Goal: Transaction & Acquisition: Book appointment/travel/reservation

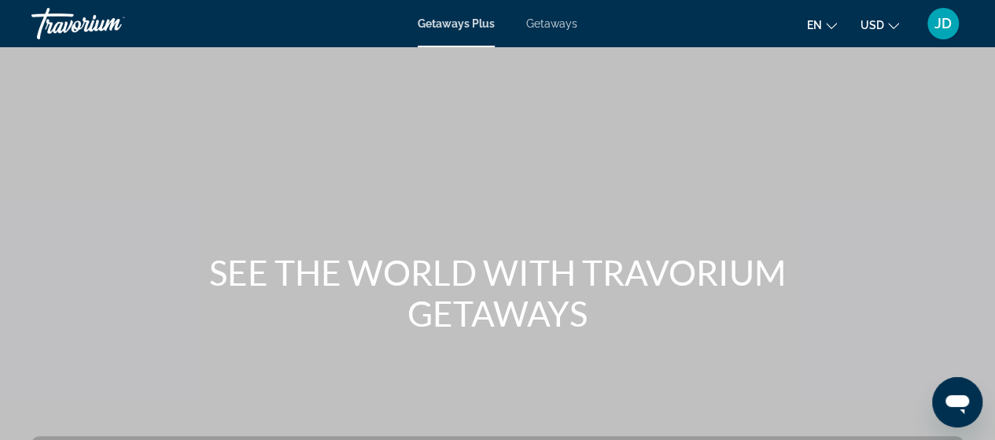
click at [565, 22] on span "Getaways" at bounding box center [551, 23] width 51 height 13
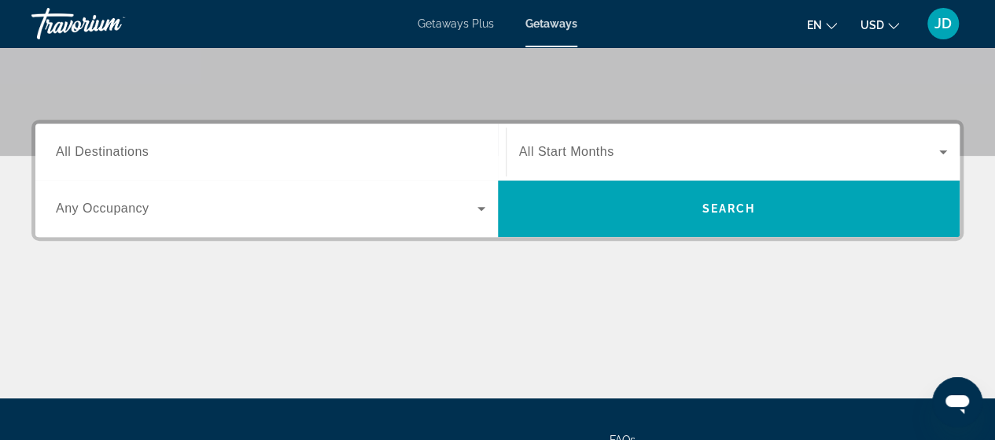
scroll to position [324, 0]
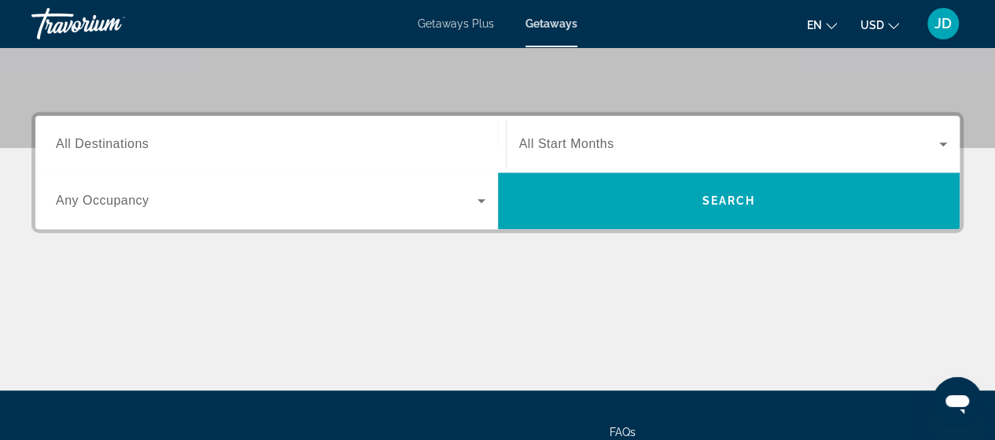
click at [118, 142] on span "All Destinations" at bounding box center [102, 143] width 93 height 13
click at [118, 142] on input "Destination All Destinations" at bounding box center [270, 144] width 429 height 19
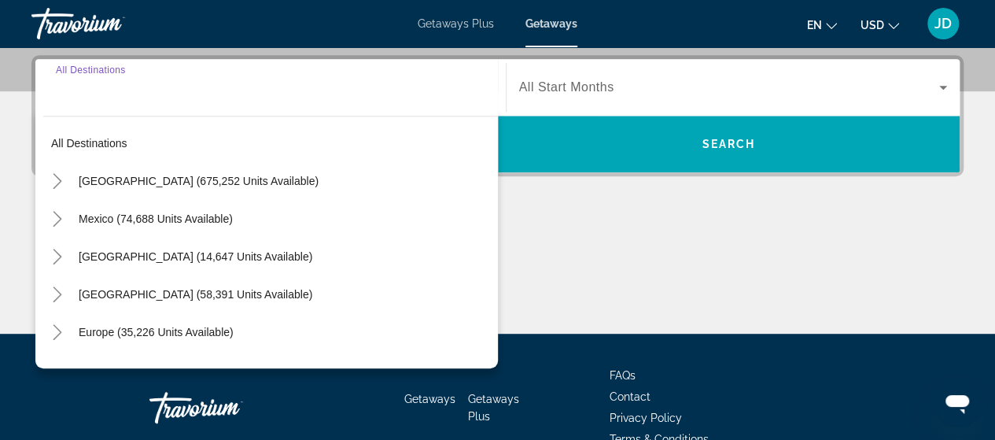
scroll to position [384, 0]
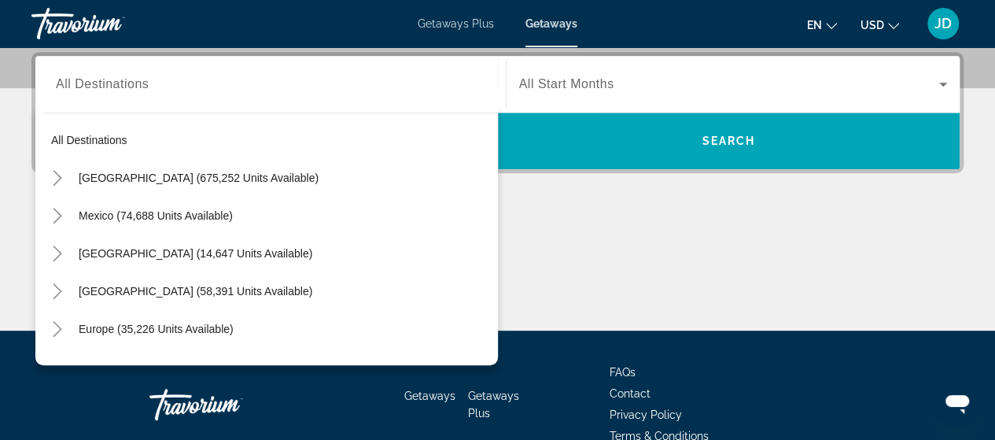
click at [102, 98] on div "Search widget" at bounding box center [270, 84] width 429 height 45
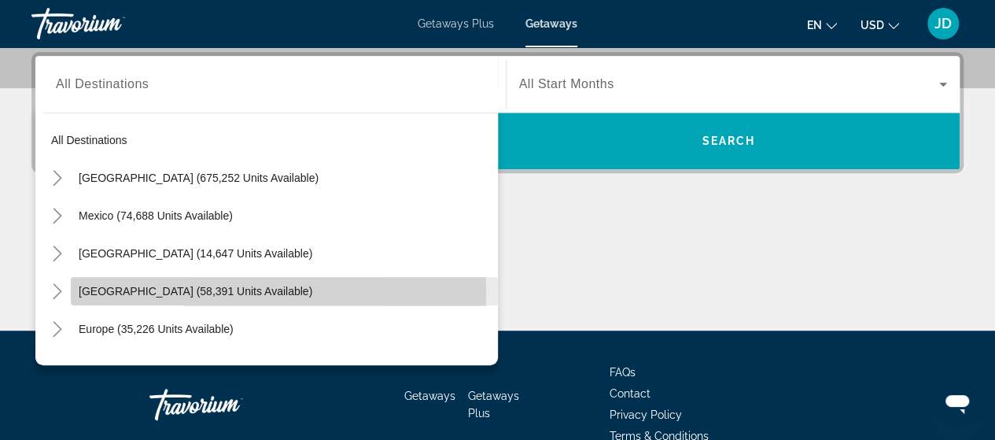
click at [234, 290] on span "[GEOGRAPHIC_DATA] (58,391 units available)" at bounding box center [196, 291] width 234 height 13
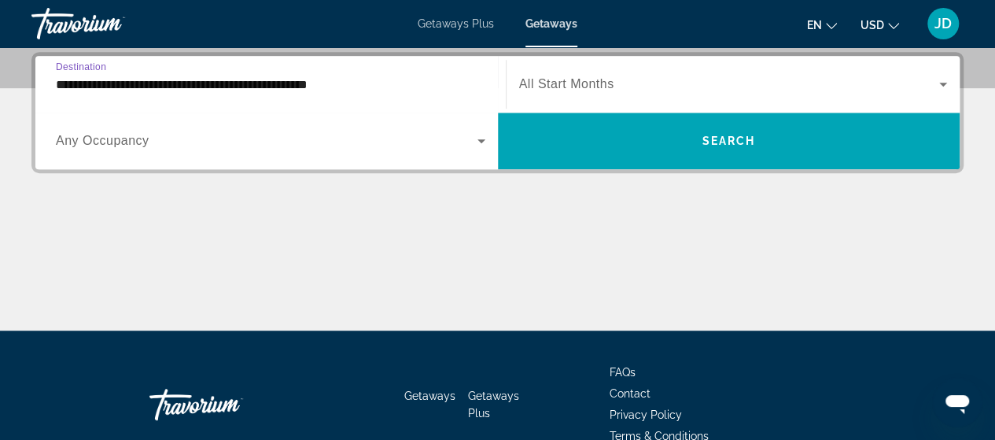
click at [156, 79] on input "**********" at bounding box center [270, 85] width 429 height 19
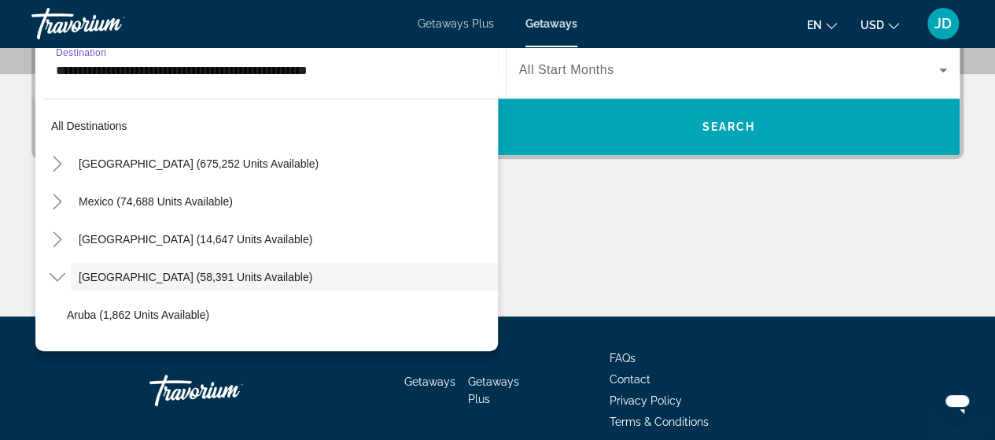
scroll to position [56, 0]
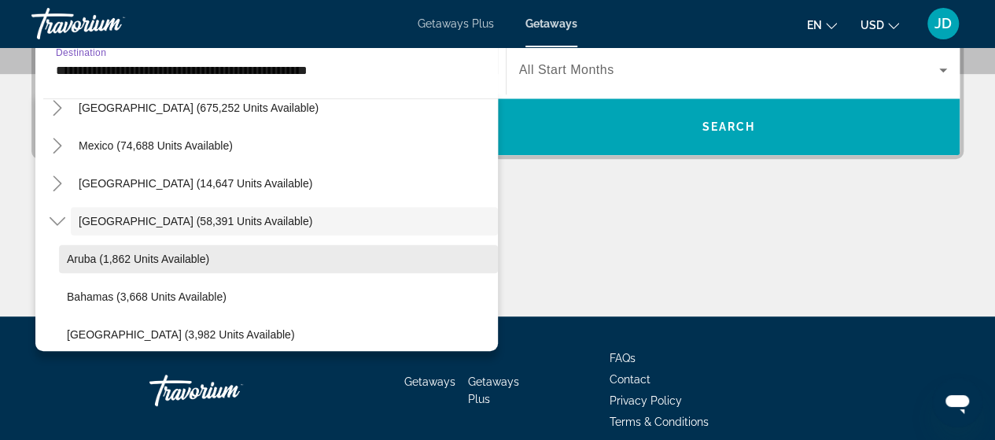
click at [157, 259] on span "Aruba (1,862 units available)" at bounding box center [138, 258] width 142 height 13
type input "**********"
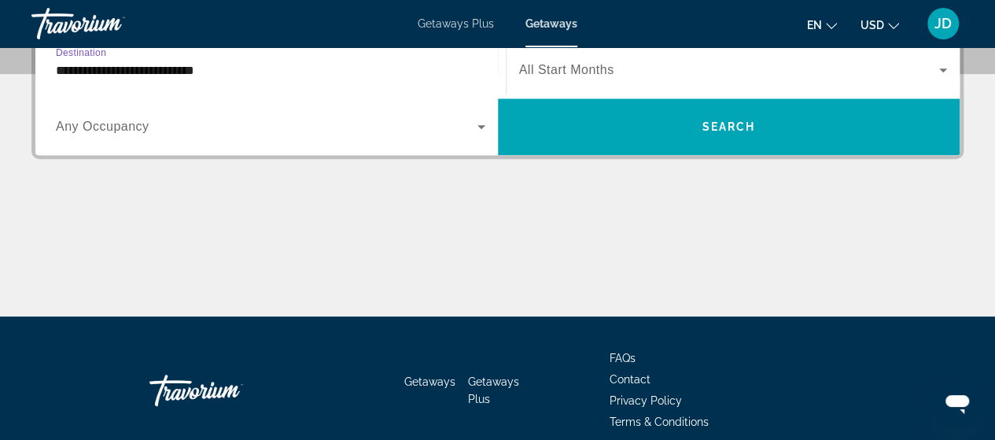
scroll to position [384, 0]
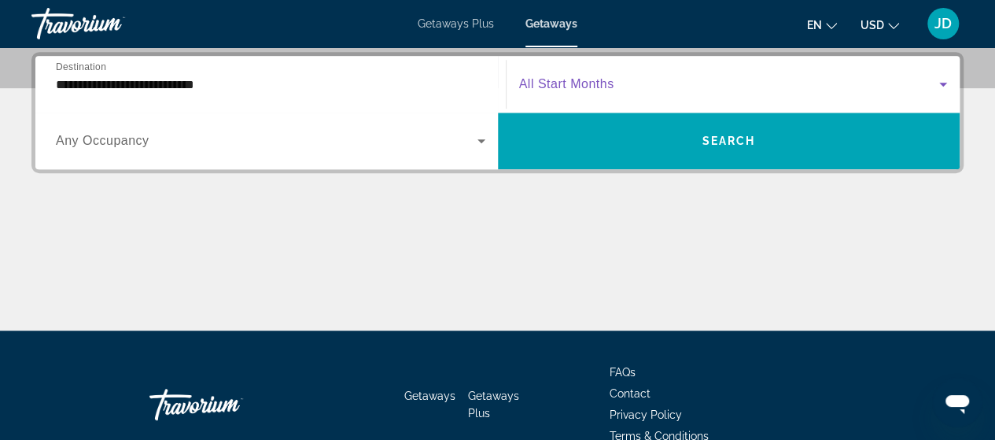
click at [944, 84] on icon "Search widget" at bounding box center [943, 84] width 19 height 19
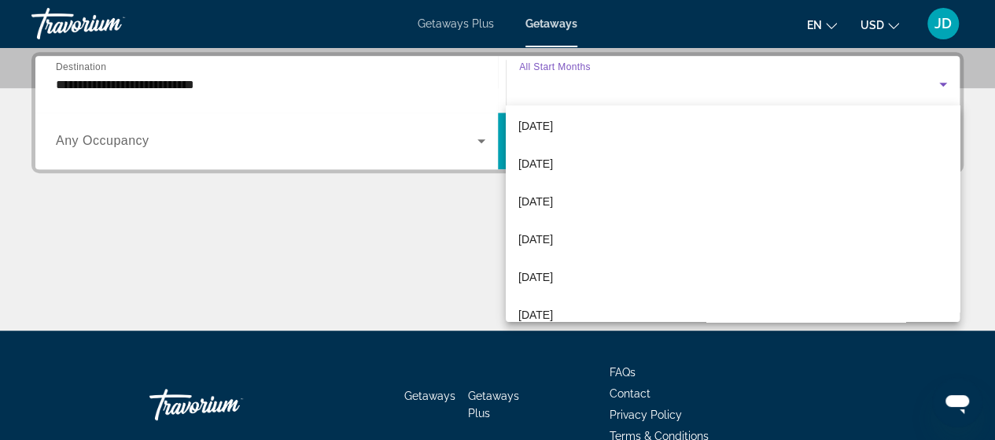
scroll to position [257, 0]
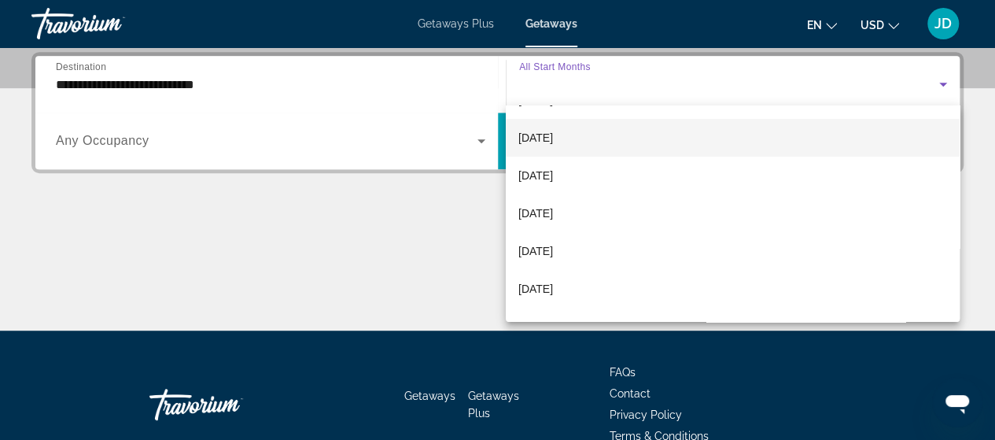
click at [543, 138] on span "[DATE]" at bounding box center [535, 137] width 35 height 19
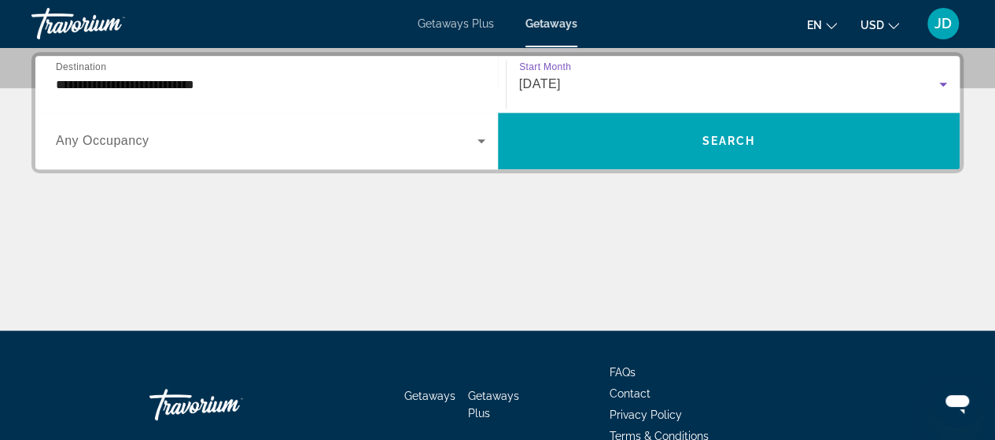
click at [483, 136] on icon "Search widget" at bounding box center [481, 140] width 19 height 19
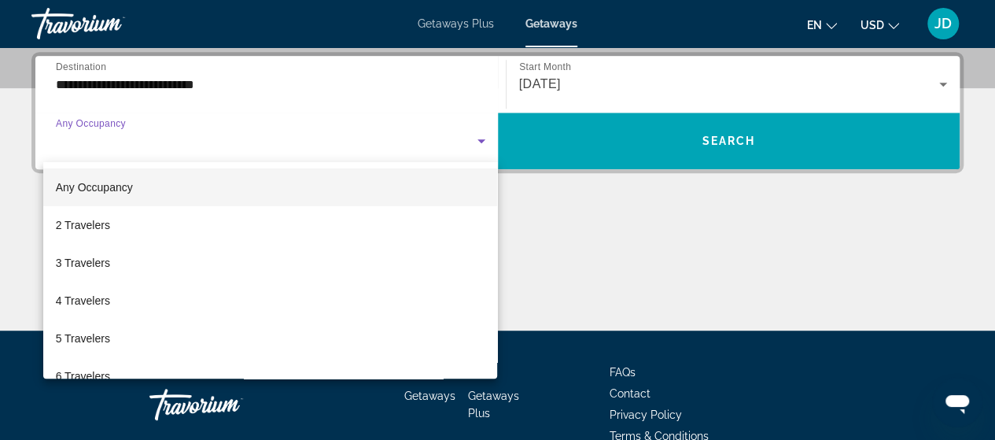
click at [186, 191] on mat-option "Any Occupancy" at bounding box center [270, 187] width 455 height 38
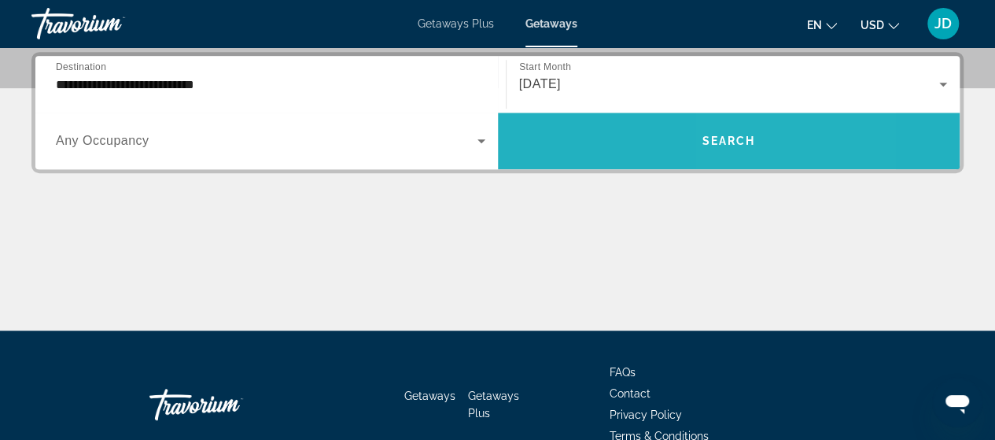
click at [739, 139] on span "Search" at bounding box center [728, 140] width 53 height 13
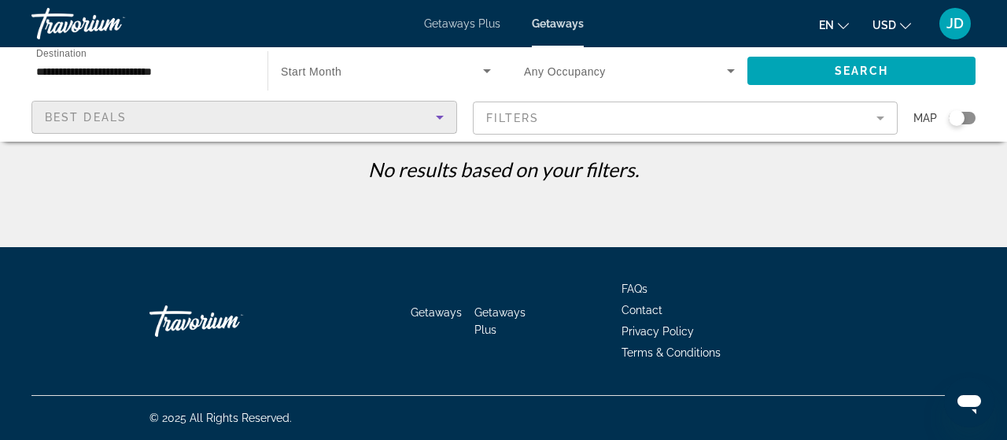
click at [440, 116] on icon "Sort by" at bounding box center [440, 118] width 8 height 4
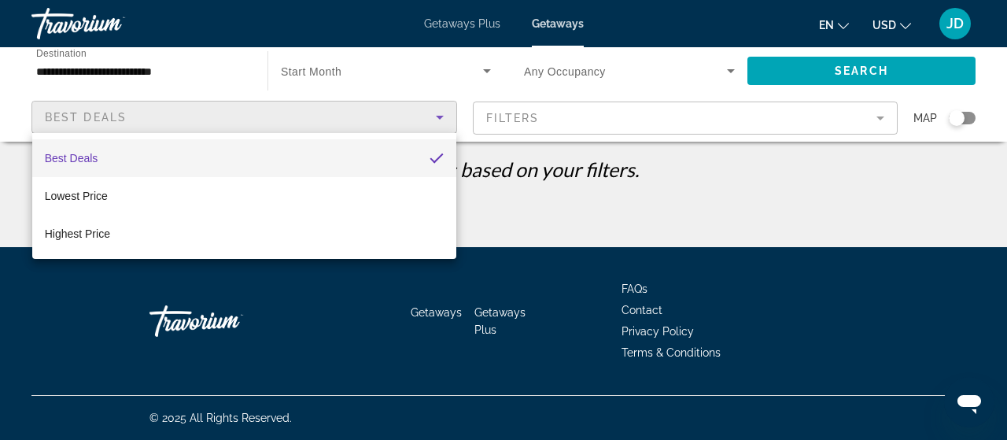
click at [878, 119] on div at bounding box center [503, 220] width 1007 height 440
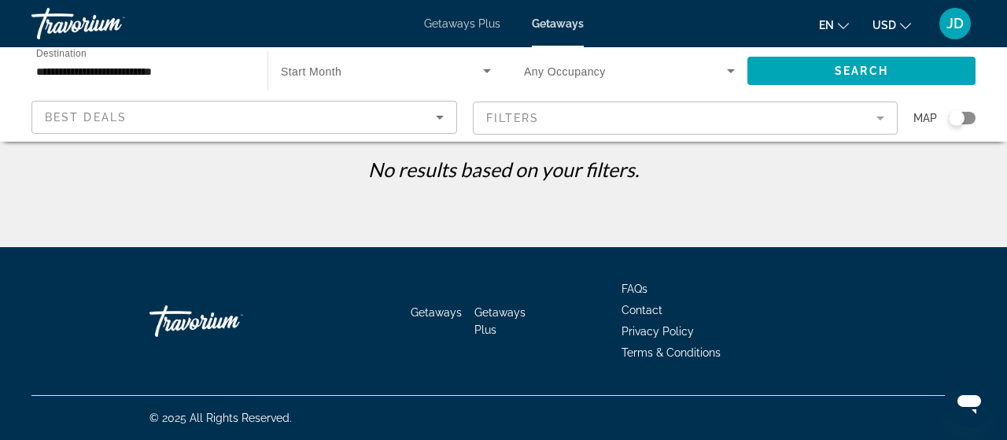
click at [879, 118] on mat-form-field "Filters" at bounding box center [685, 117] width 425 height 33
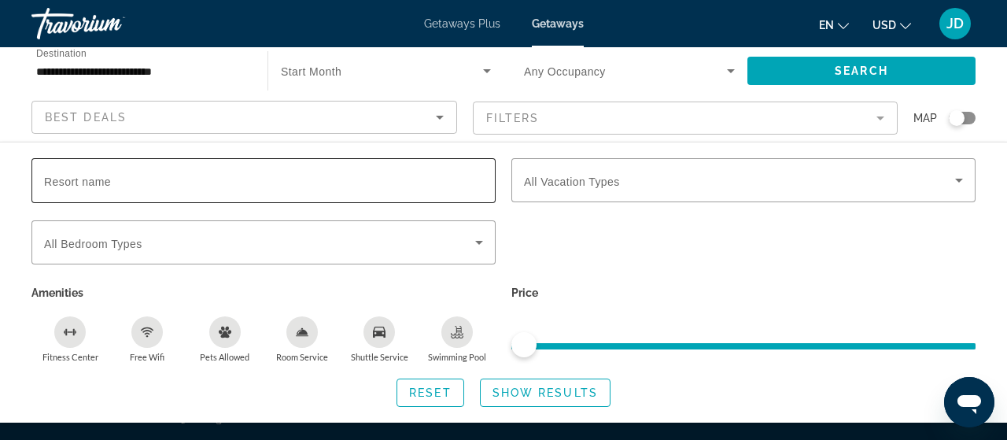
click at [91, 180] on span "Resort name" at bounding box center [77, 181] width 67 height 13
click at [91, 180] on input "Resort name" at bounding box center [263, 180] width 439 height 19
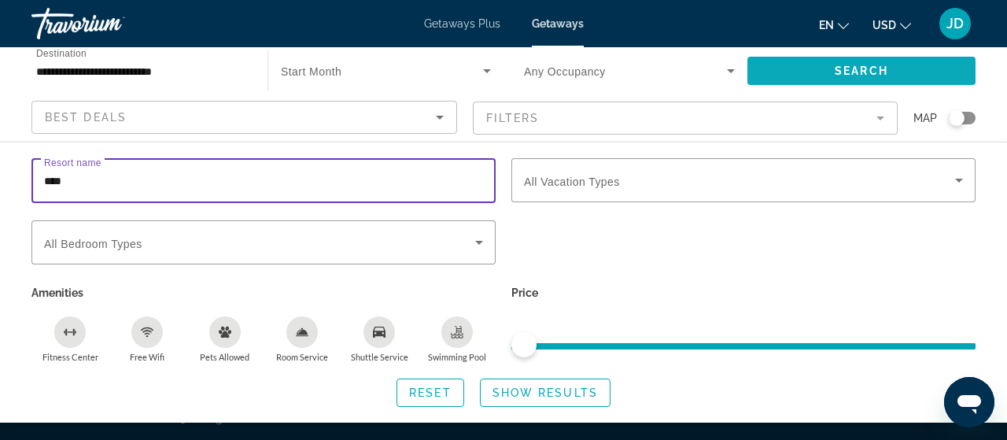
type input "****"
click at [856, 73] on span "Search" at bounding box center [860, 70] width 53 height 13
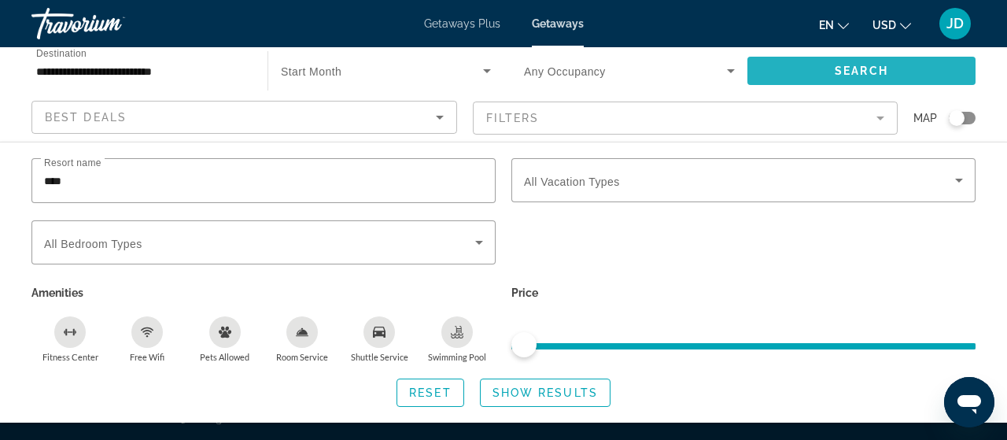
click at [850, 64] on span "Search" at bounding box center [860, 70] width 53 height 13
click at [831, 68] on span "Search widget" at bounding box center [861, 71] width 228 height 38
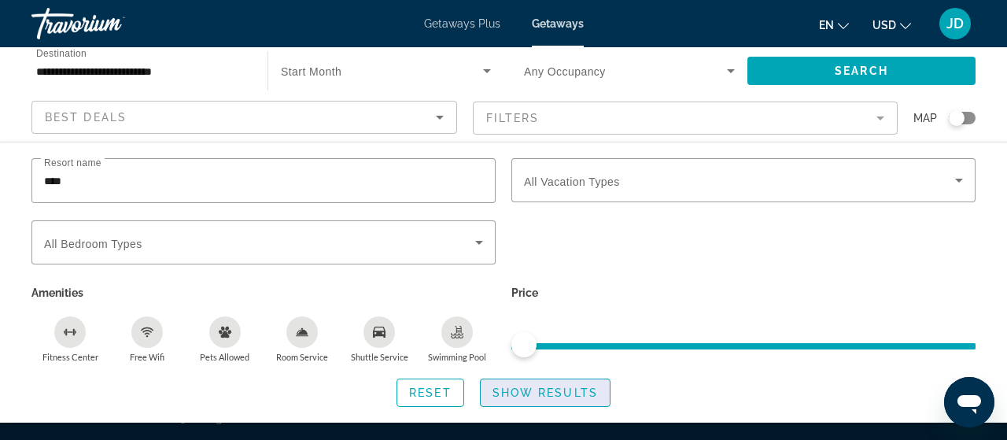
click at [543, 391] on span "Show Results" at bounding box center [544, 392] width 105 height 13
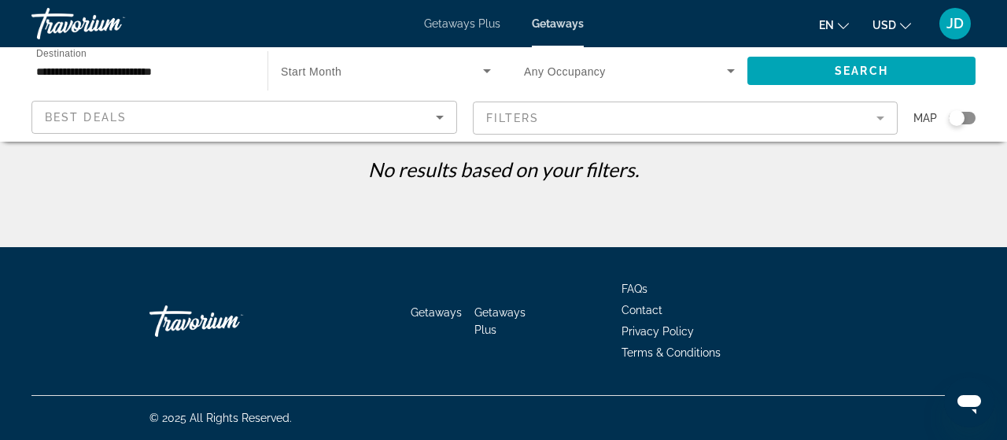
click at [260, 135] on app-map-search-filters "Best Deals Filters Map" at bounding box center [503, 117] width 975 height 47
click at [434, 118] on icon "Sort by" at bounding box center [439, 117] width 19 height 19
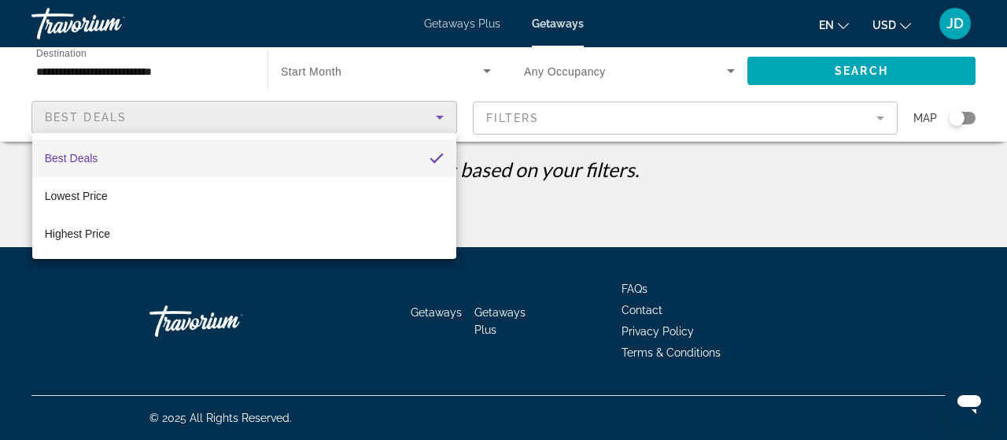
click at [876, 123] on div at bounding box center [503, 220] width 1007 height 440
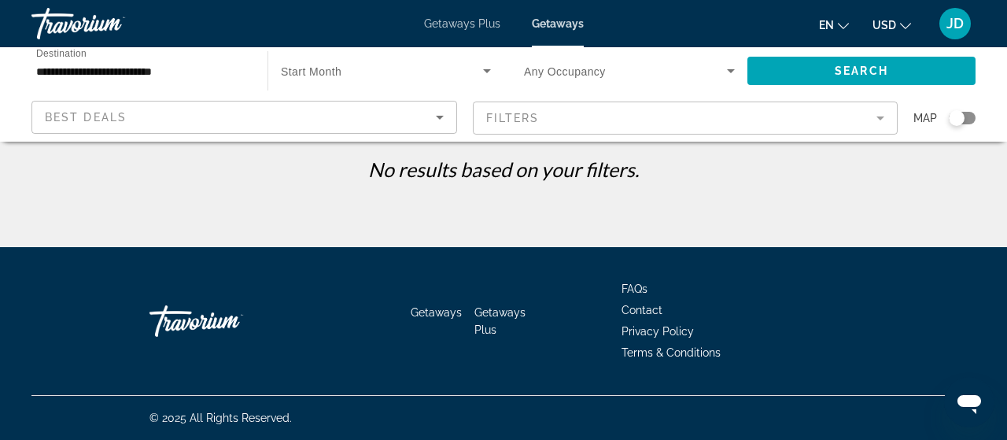
click at [885, 117] on mat-form-field "Filters" at bounding box center [685, 117] width 425 height 33
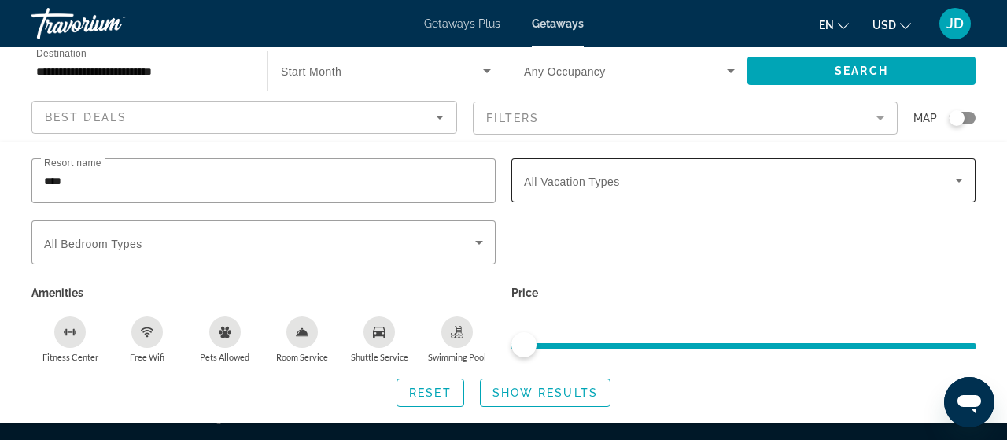
click at [974, 191] on div "Vacation Types All Vacation Types" at bounding box center [743, 180] width 464 height 44
click at [948, 182] on span "Search widget" at bounding box center [739, 180] width 431 height 19
click at [480, 241] on icon "Search widget" at bounding box center [479, 243] width 8 height 4
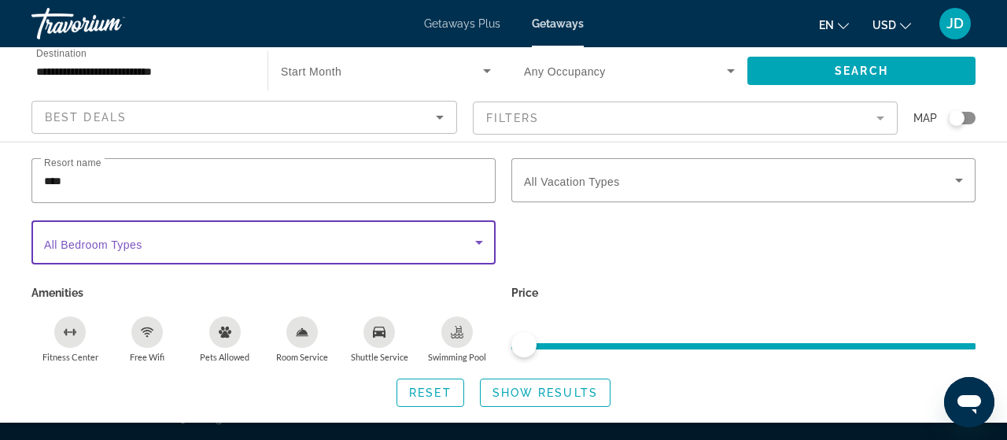
click at [478, 241] on icon "Search widget" at bounding box center [479, 243] width 8 height 4
click at [482, 72] on icon "Search widget" at bounding box center [486, 70] width 19 height 19
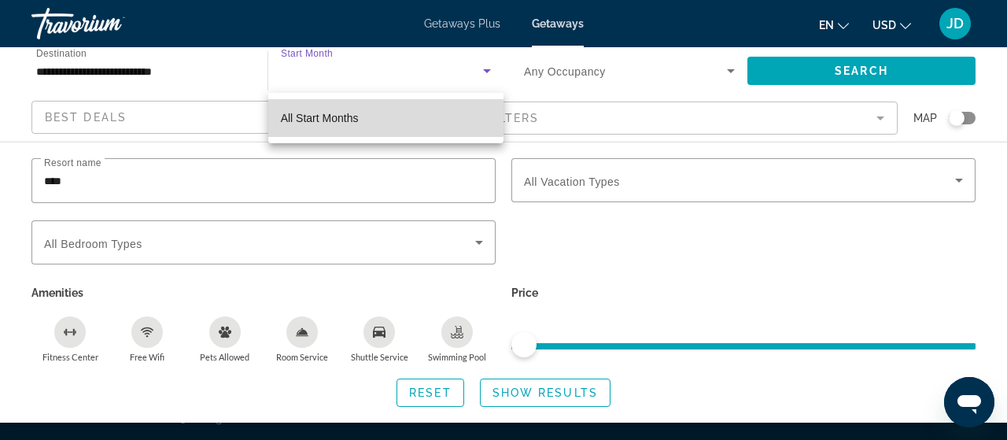
click at [340, 117] on span "All Start Months" at bounding box center [320, 118] width 78 height 13
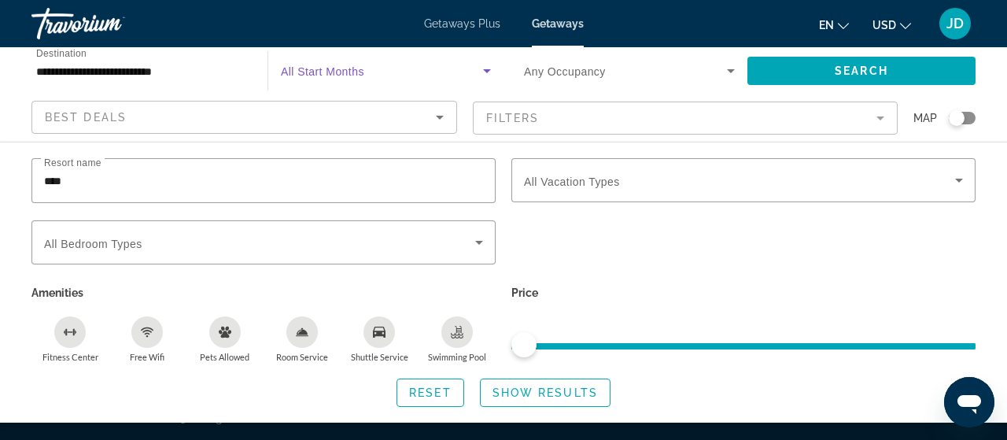
click at [488, 70] on icon "Search widget" at bounding box center [487, 71] width 8 height 4
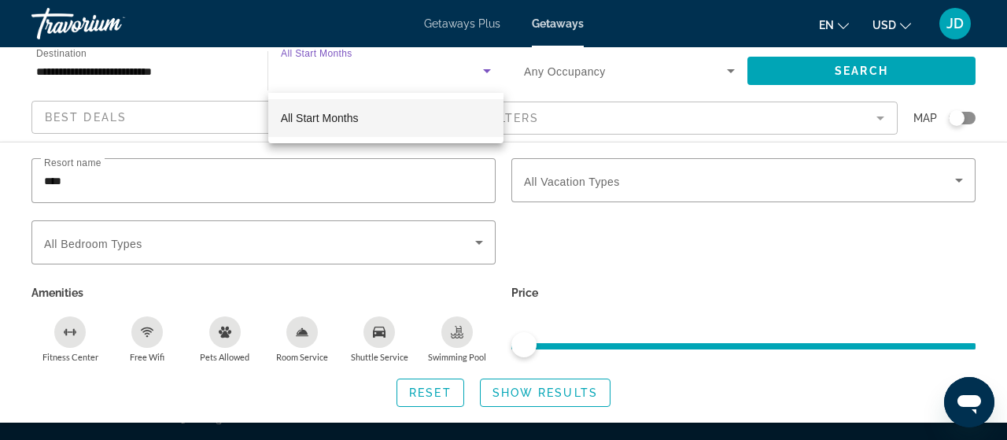
click at [154, 200] on div at bounding box center [503, 220] width 1007 height 440
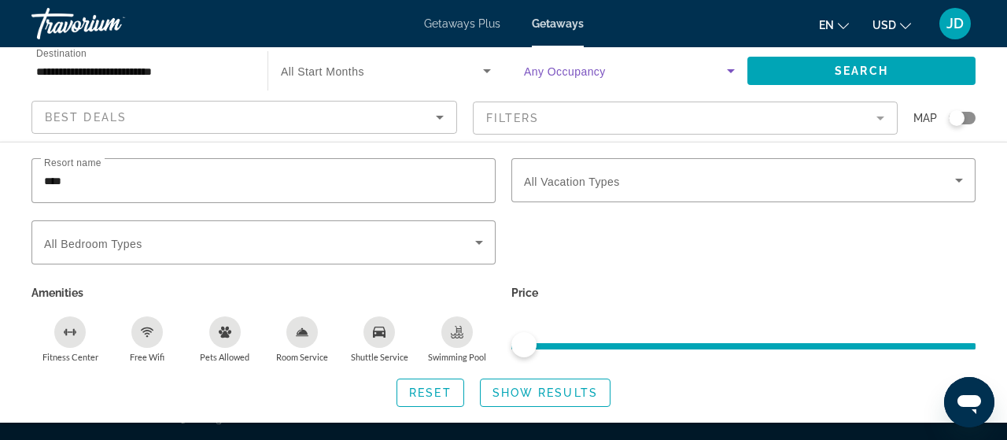
click at [732, 69] on icon "Search widget" at bounding box center [731, 71] width 8 height 4
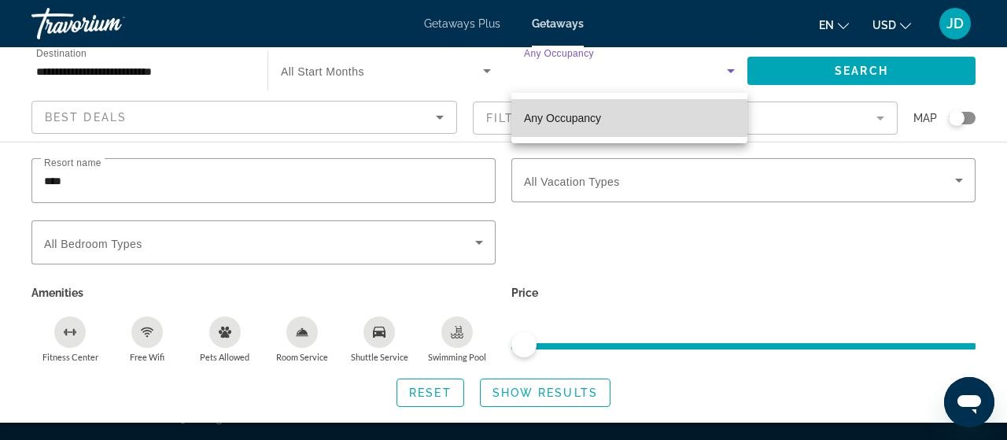
click at [628, 122] on mat-option "Any Occupancy" at bounding box center [629, 118] width 236 height 38
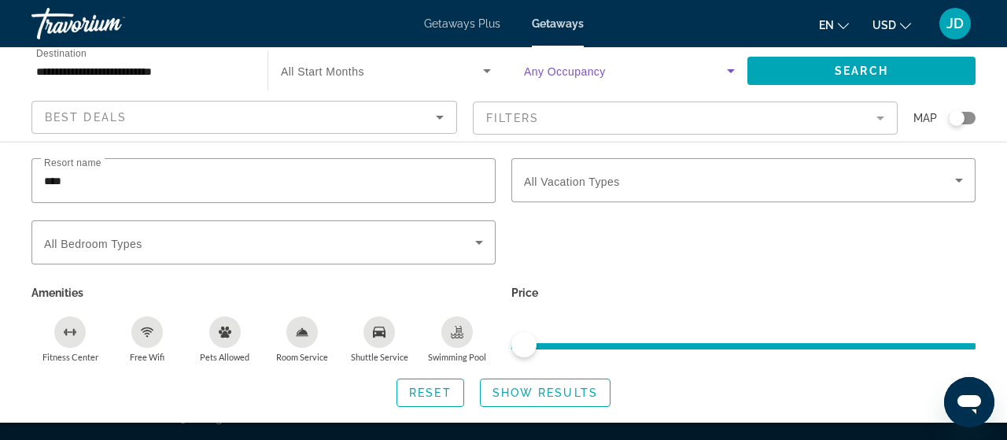
click at [880, 120] on mat-form-field "Filters" at bounding box center [685, 117] width 425 height 33
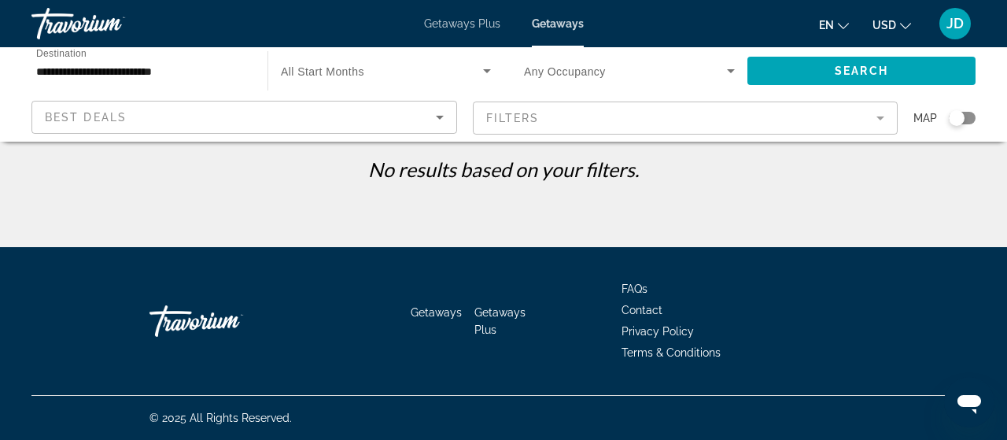
click at [827, 207] on div "**********" at bounding box center [503, 280] width 1007 height 247
click at [127, 118] on div "Best Deals" at bounding box center [240, 117] width 391 height 19
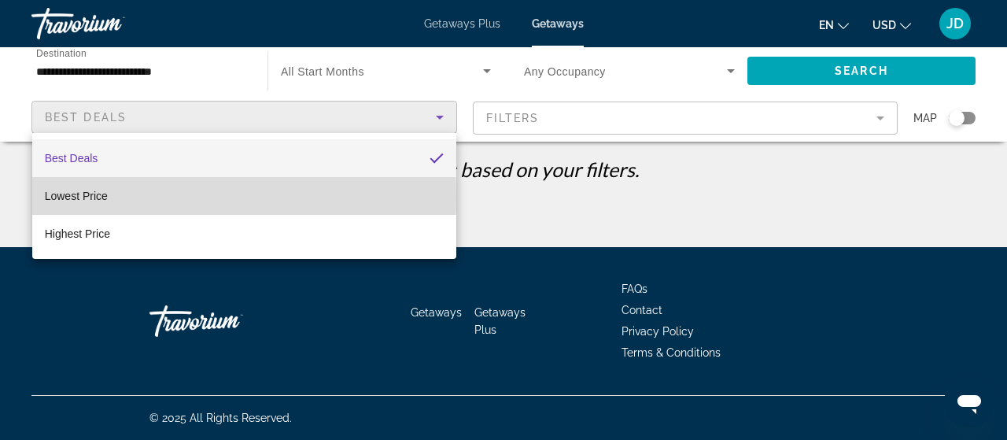
click at [71, 196] on span "Lowest Price" at bounding box center [76, 196] width 63 height 13
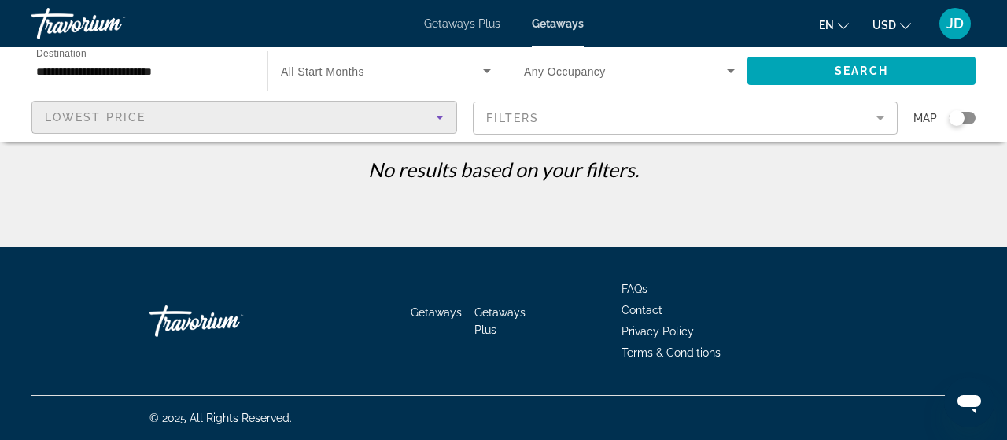
click at [489, 68] on icon "Search widget" at bounding box center [486, 70] width 19 height 19
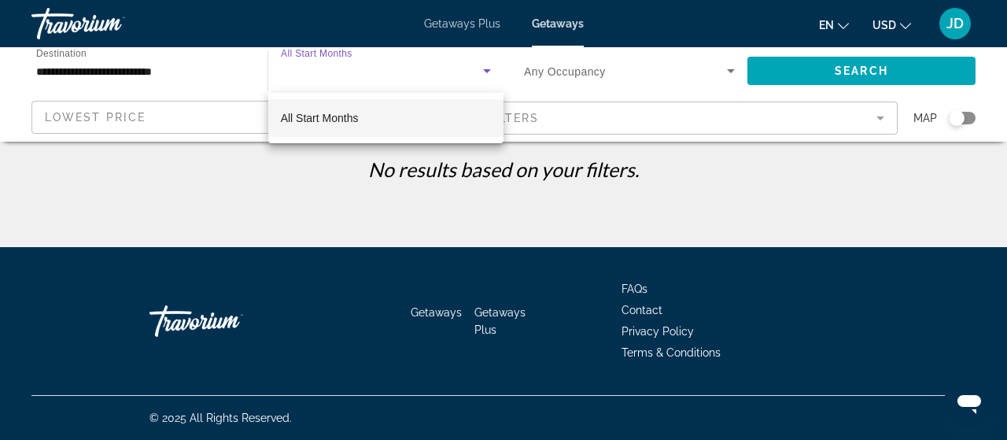
click at [345, 117] on span "All Start Months" at bounding box center [320, 118] width 78 height 13
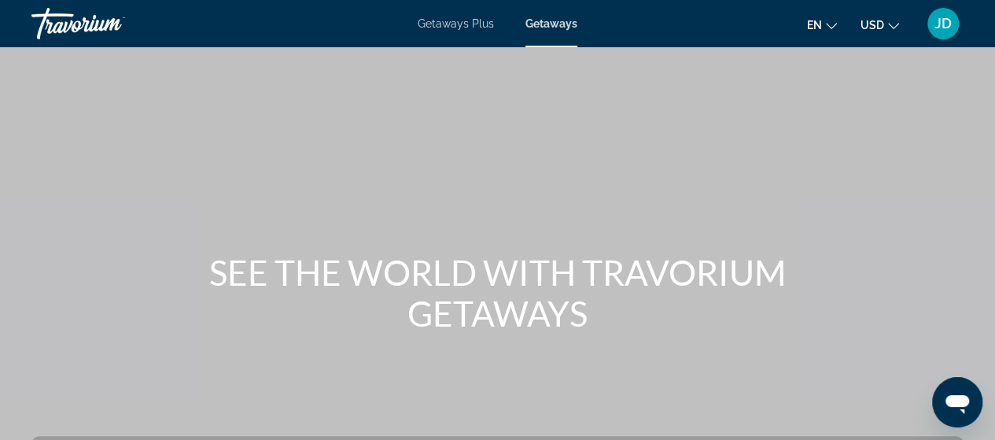
click at [447, 20] on span "Getaways Plus" at bounding box center [456, 23] width 76 height 13
click at [827, 23] on icon "Change language" at bounding box center [831, 25] width 11 height 11
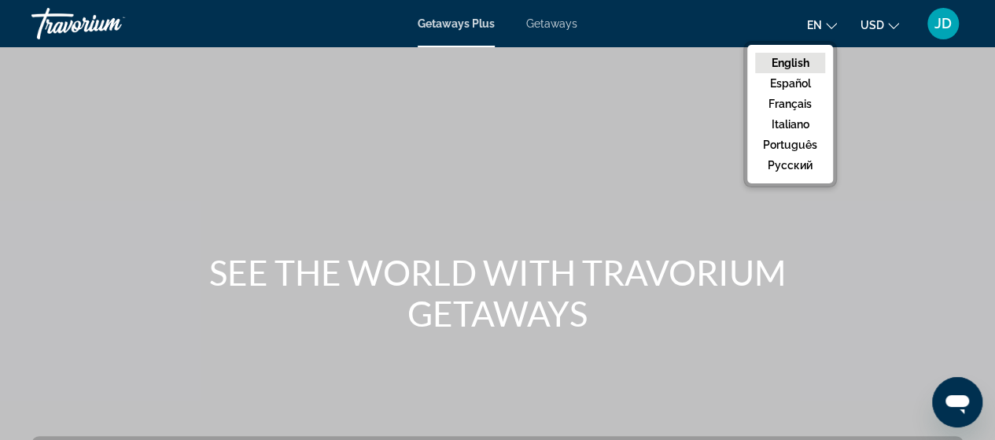
click at [797, 72] on button "English" at bounding box center [790, 63] width 70 height 20
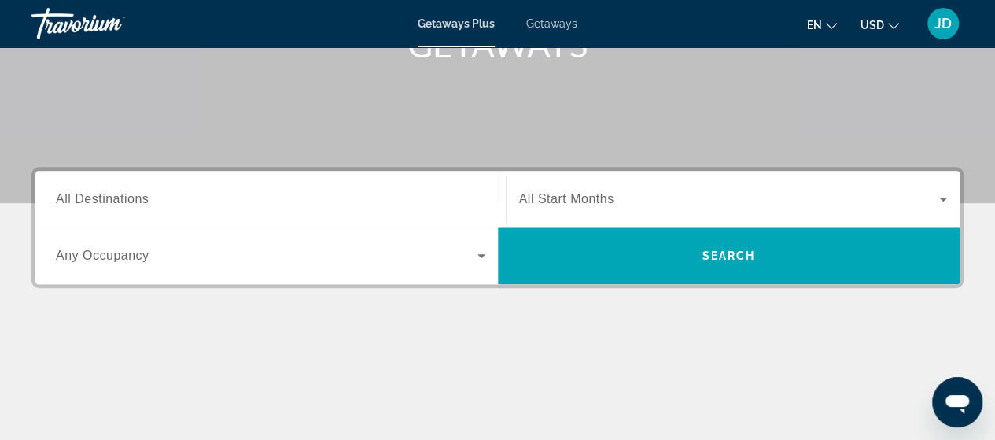
scroll to position [272, 0]
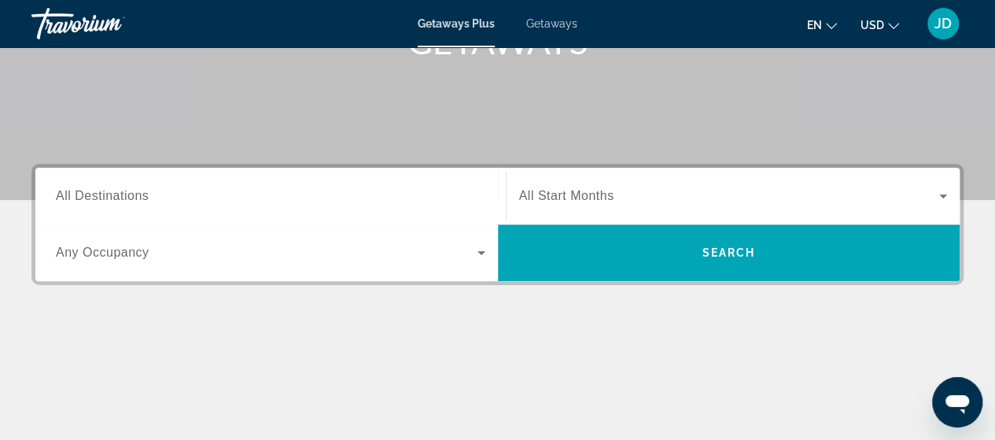
click at [167, 191] on input "Destination All Destinations" at bounding box center [270, 196] width 429 height 19
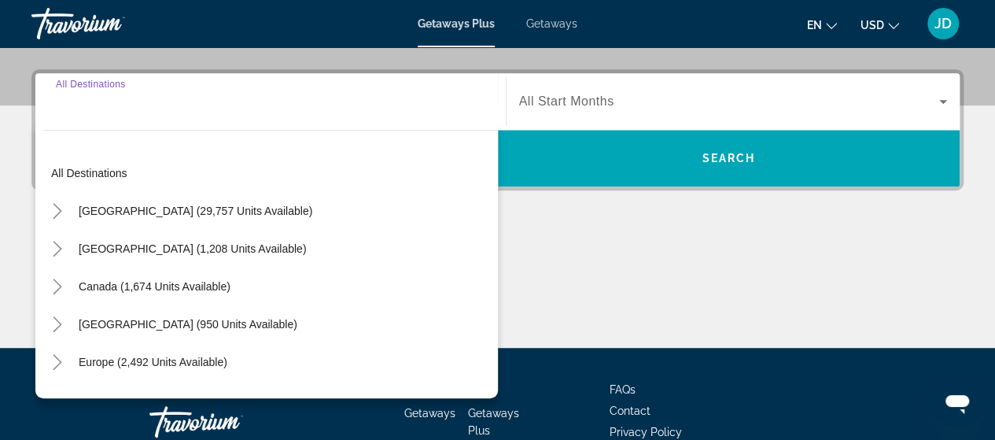
scroll to position [384, 0]
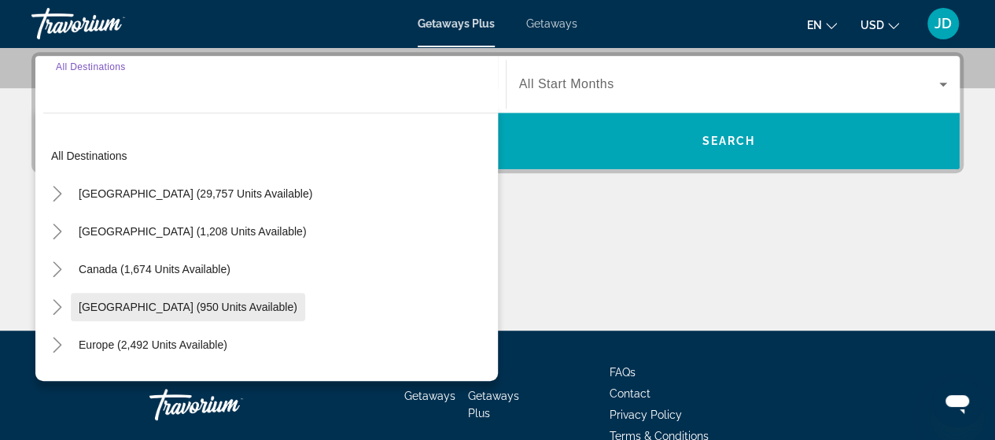
click at [127, 304] on span "[GEOGRAPHIC_DATA] (950 units available)" at bounding box center [188, 306] width 219 height 13
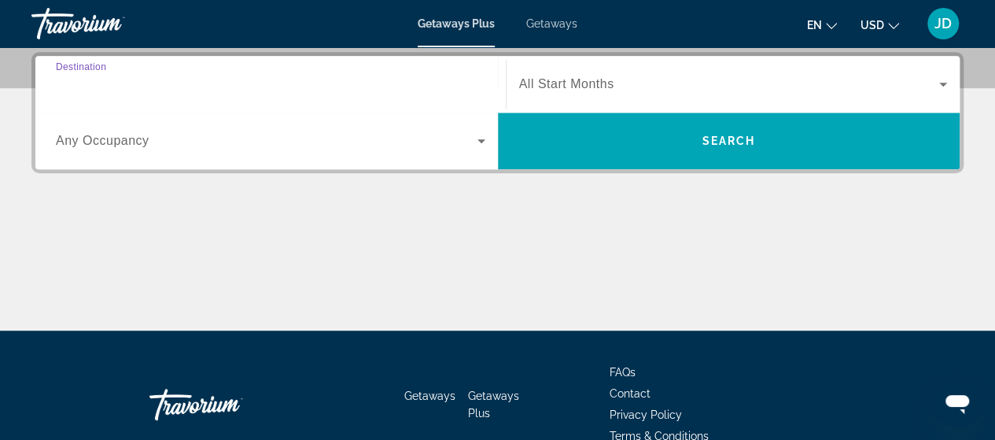
type input "**********"
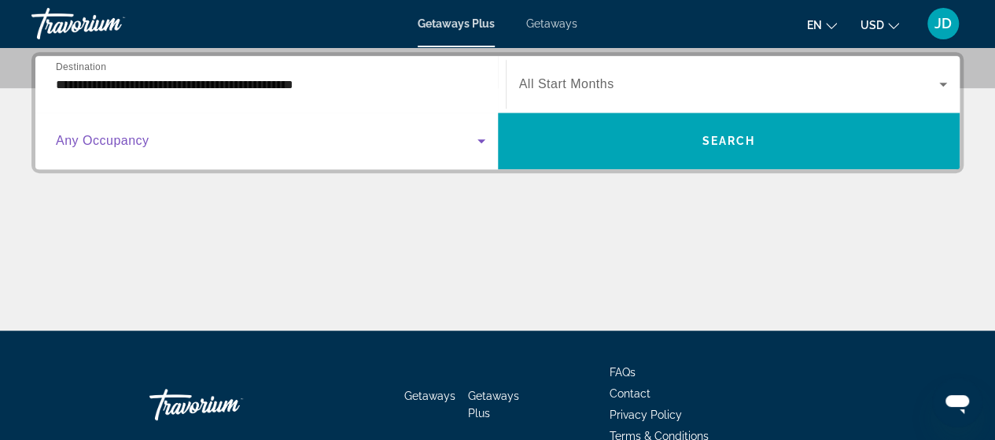
click at [481, 142] on icon "Search widget" at bounding box center [481, 140] width 19 height 19
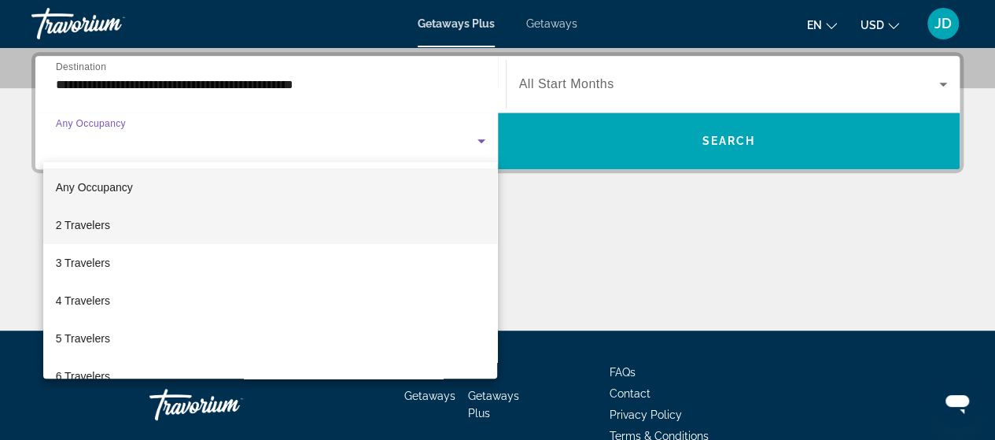
click at [83, 223] on span "2 Travelers" at bounding box center [83, 224] width 54 height 19
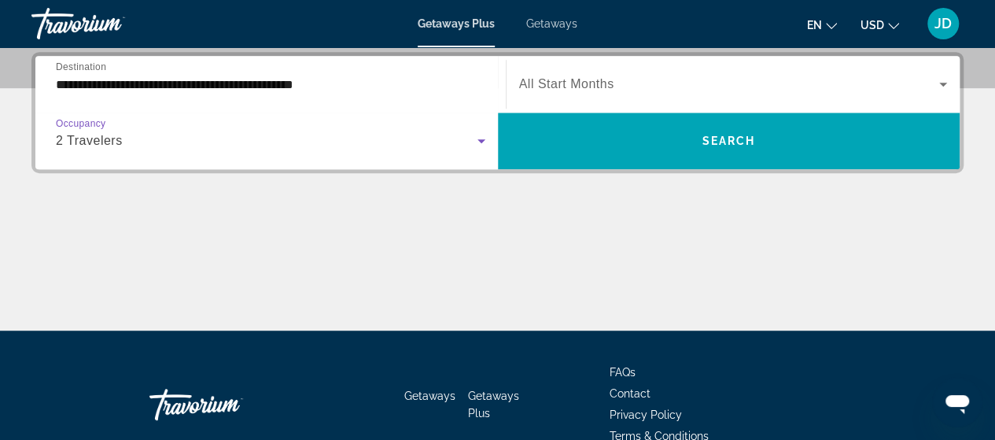
click at [596, 81] on span "All Start Months" at bounding box center [566, 83] width 95 height 13
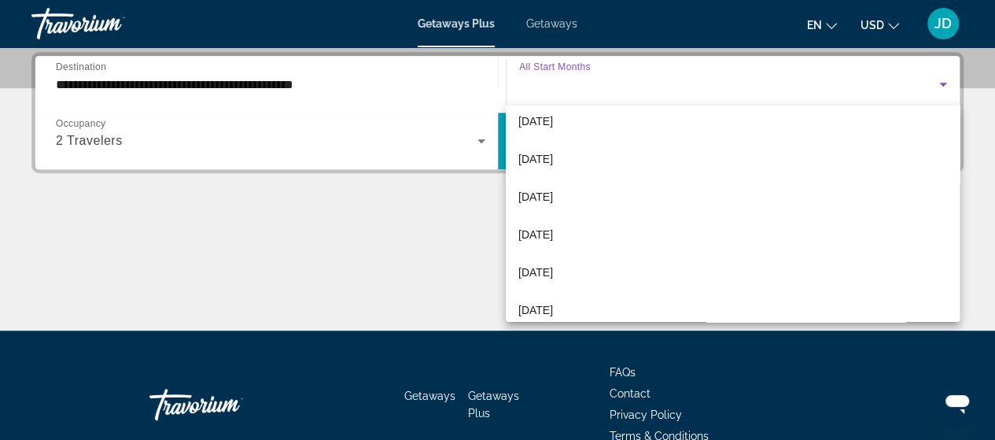
scroll to position [124, 0]
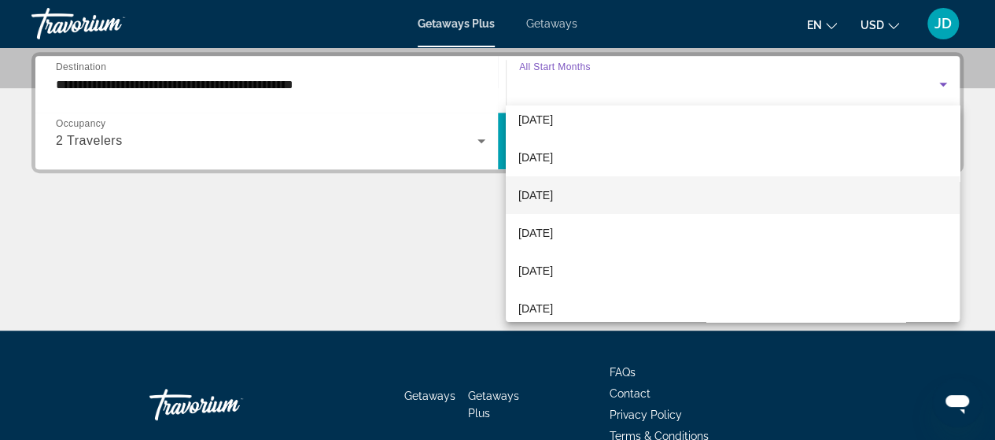
click at [595, 197] on mat-option "[DATE]" at bounding box center [733, 195] width 454 height 38
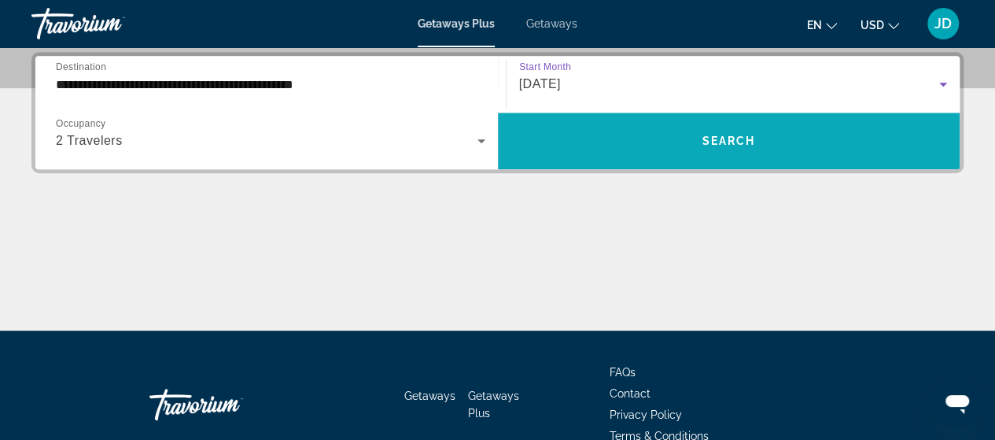
click at [727, 144] on span "Search" at bounding box center [728, 140] width 53 height 13
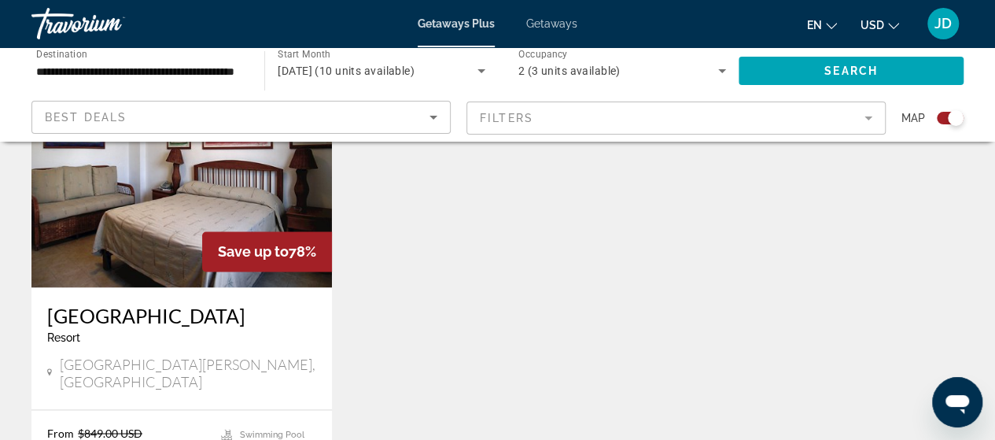
scroll to position [1159, 0]
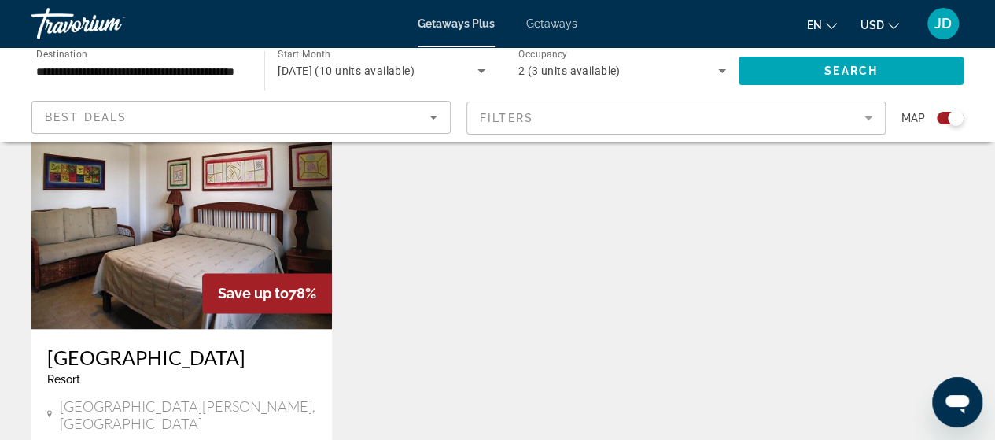
click at [870, 118] on mat-form-field "Filters" at bounding box center [675, 117] width 419 height 33
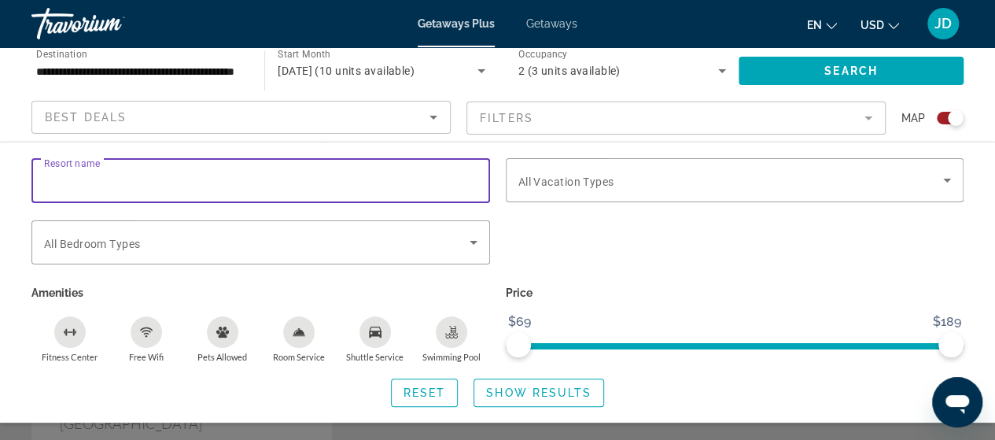
click at [162, 182] on input "Resort name" at bounding box center [260, 180] width 433 height 19
type input "**********"
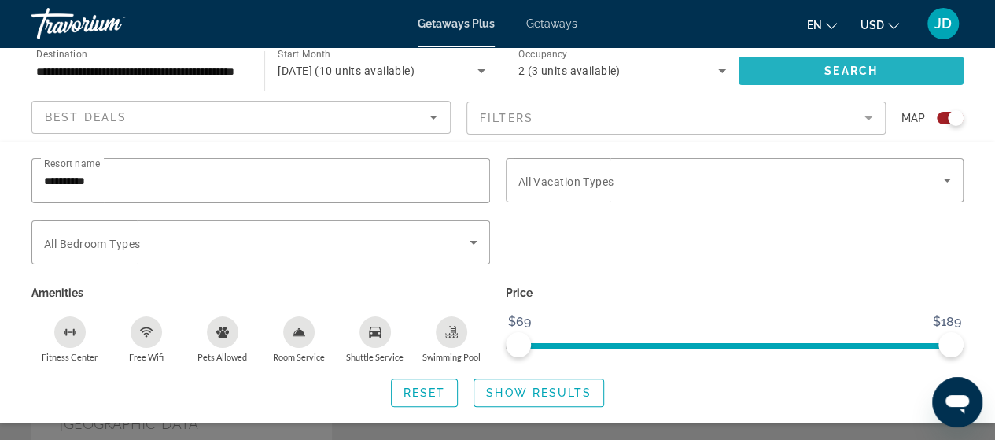
click at [839, 68] on span "Search" at bounding box center [850, 70] width 53 height 13
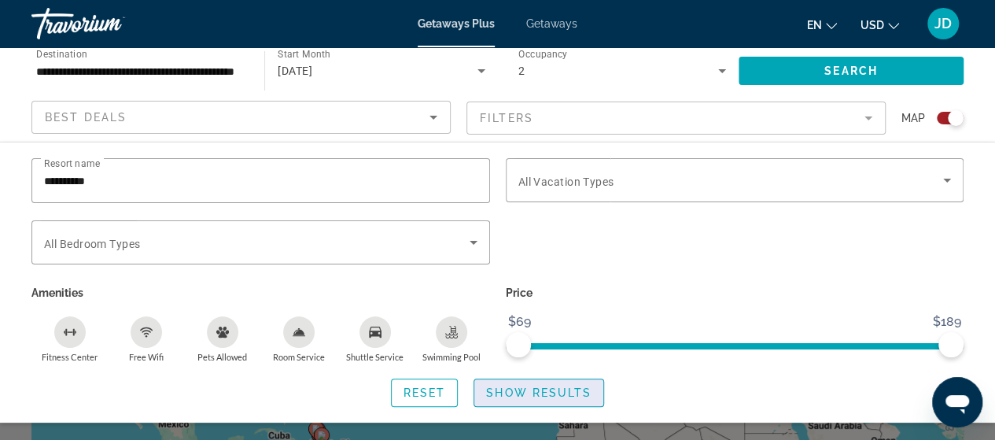
click at [542, 387] on span "Show Results" at bounding box center [538, 392] width 105 height 13
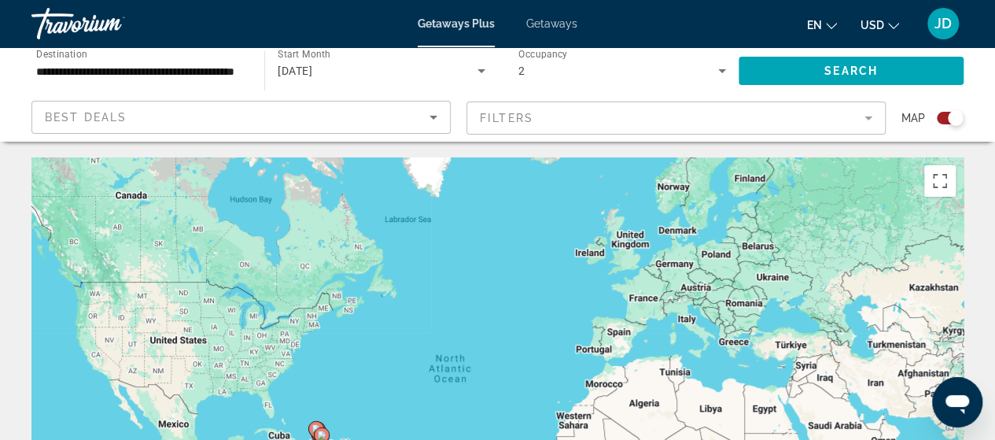
click at [527, 117] on mat-form-field "Filters" at bounding box center [675, 117] width 419 height 33
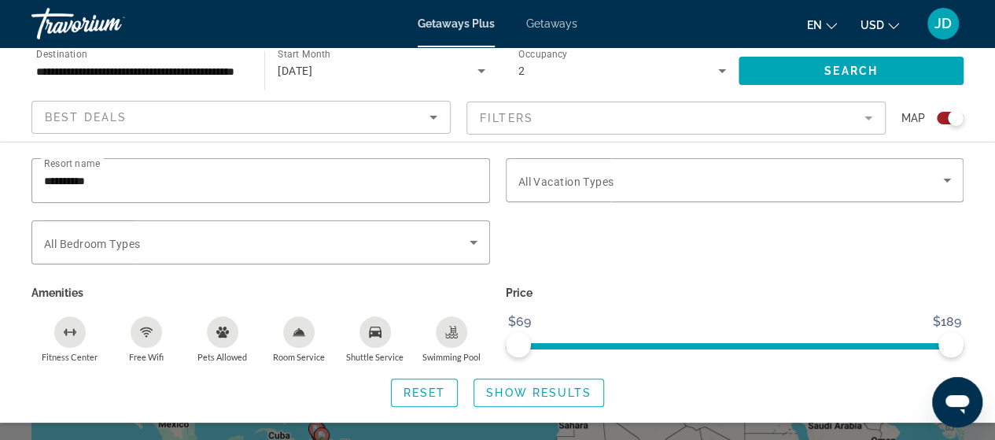
click at [484, 113] on mat-form-field "Filters" at bounding box center [675, 117] width 419 height 33
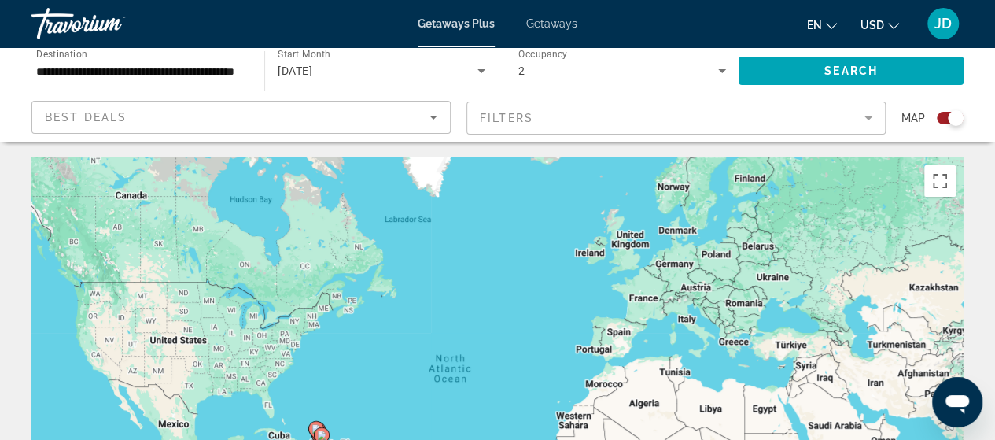
click at [491, 105] on mat-form-field "Filters" at bounding box center [675, 117] width 419 height 33
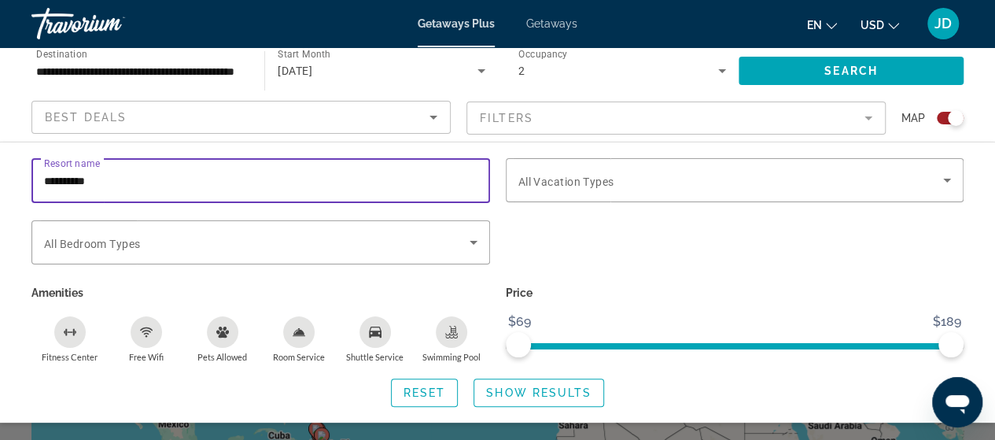
click at [109, 182] on input "**********" at bounding box center [260, 180] width 433 height 19
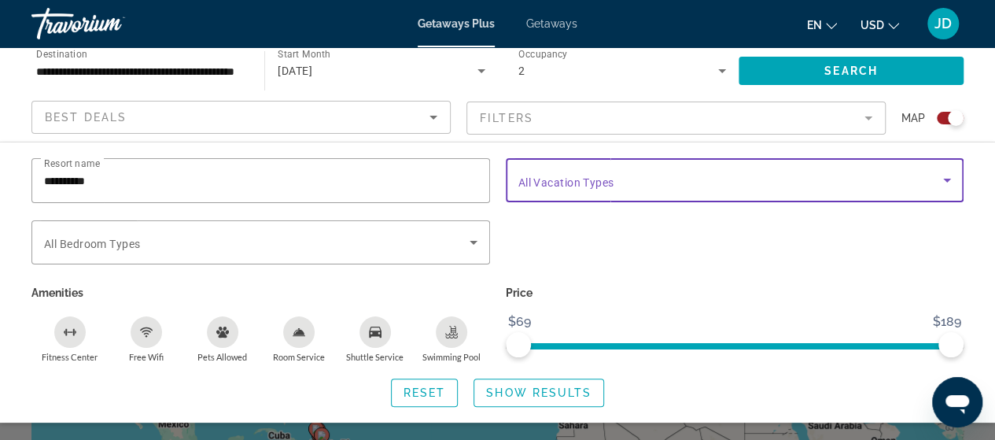
click at [948, 178] on icon "Search widget" at bounding box center [946, 180] width 19 height 19
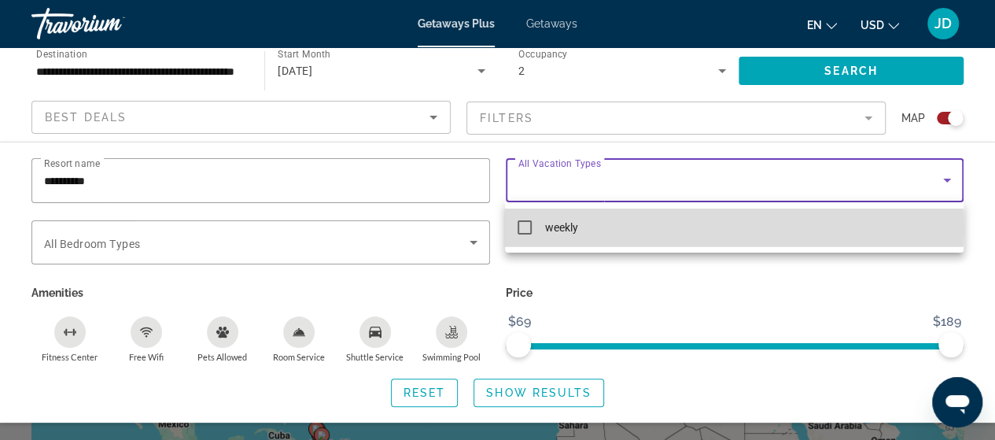
click at [524, 229] on mat-pseudo-checkbox at bounding box center [524, 227] width 14 height 14
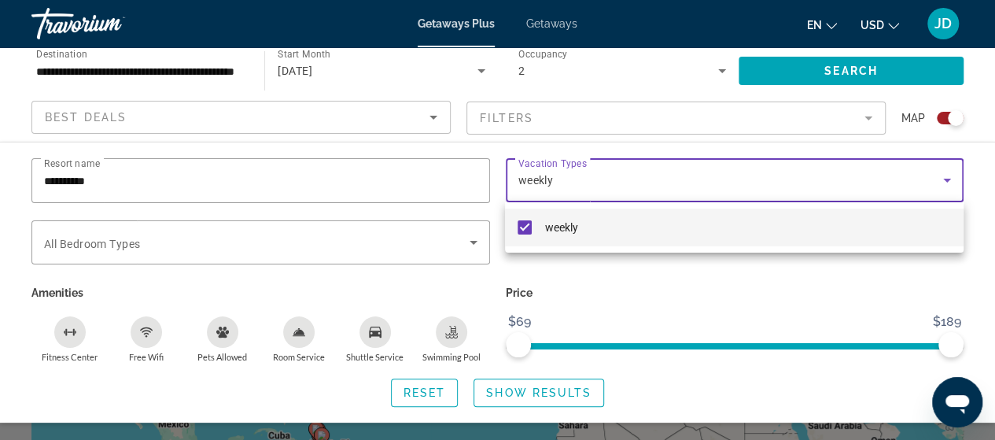
click at [475, 243] on div at bounding box center [497, 220] width 995 height 440
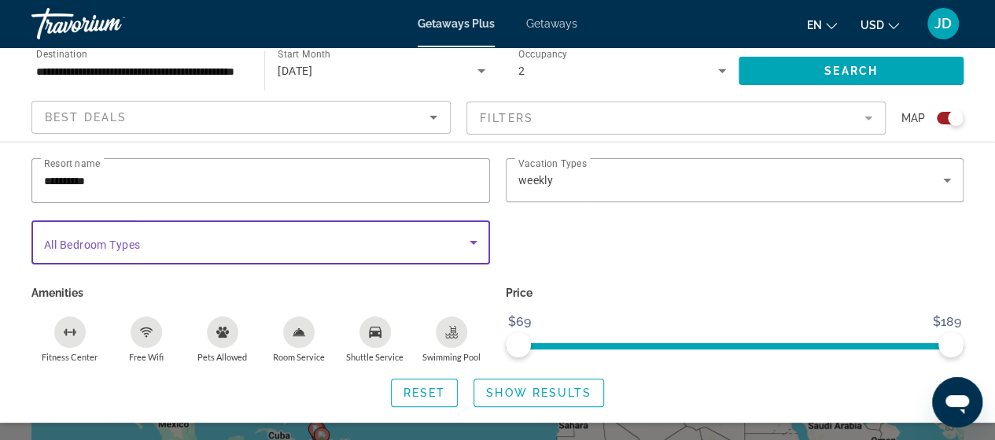
click at [472, 241] on icon "Search widget" at bounding box center [474, 243] width 8 height 4
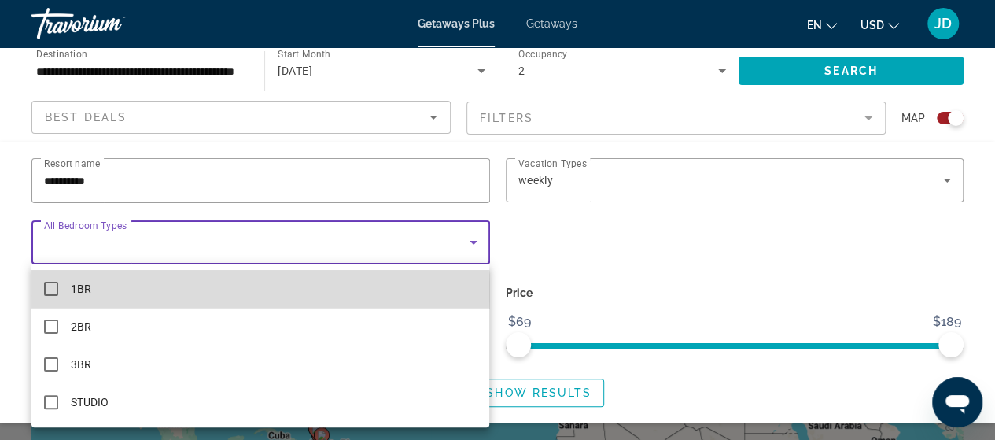
click at [52, 292] on mat-pseudo-checkbox at bounding box center [51, 289] width 14 height 14
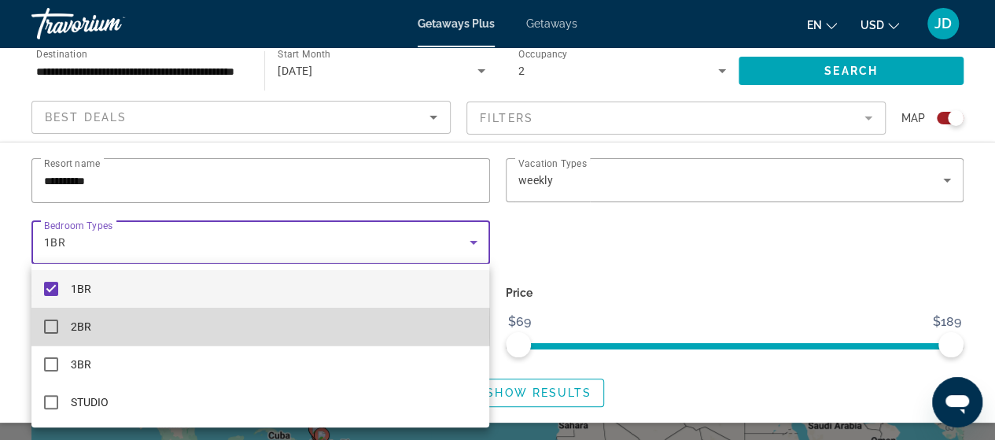
click at [52, 328] on mat-pseudo-checkbox at bounding box center [51, 326] width 14 height 14
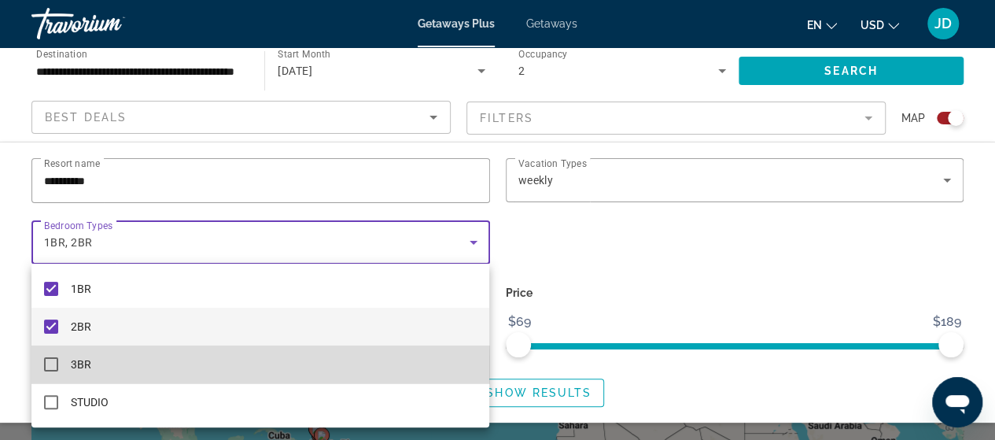
click at [50, 366] on mat-pseudo-checkbox at bounding box center [51, 364] width 14 height 14
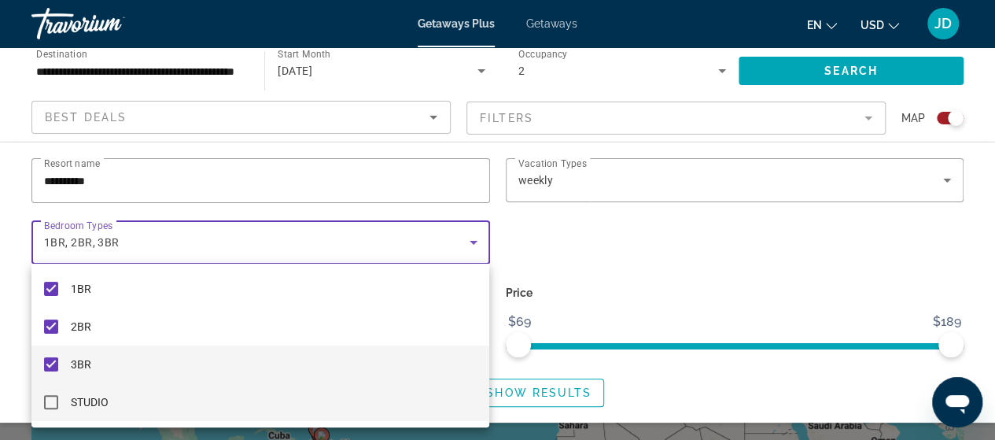
click at [49, 398] on mat-pseudo-checkbox at bounding box center [51, 402] width 14 height 14
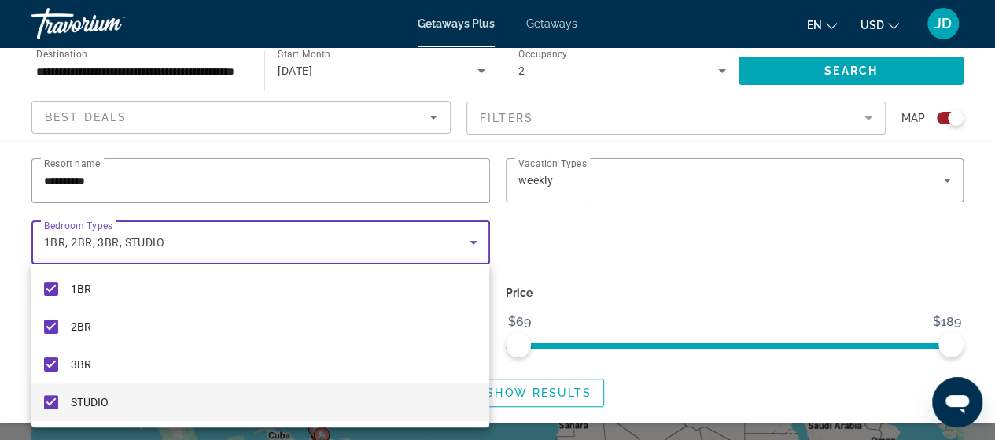
click at [433, 115] on div at bounding box center [497, 220] width 995 height 440
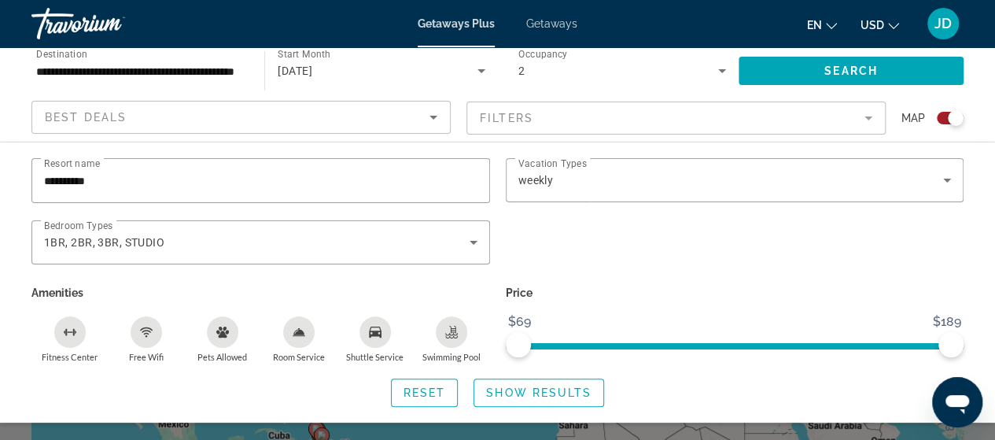
click at [434, 119] on icon "Sort by" at bounding box center [433, 117] width 19 height 19
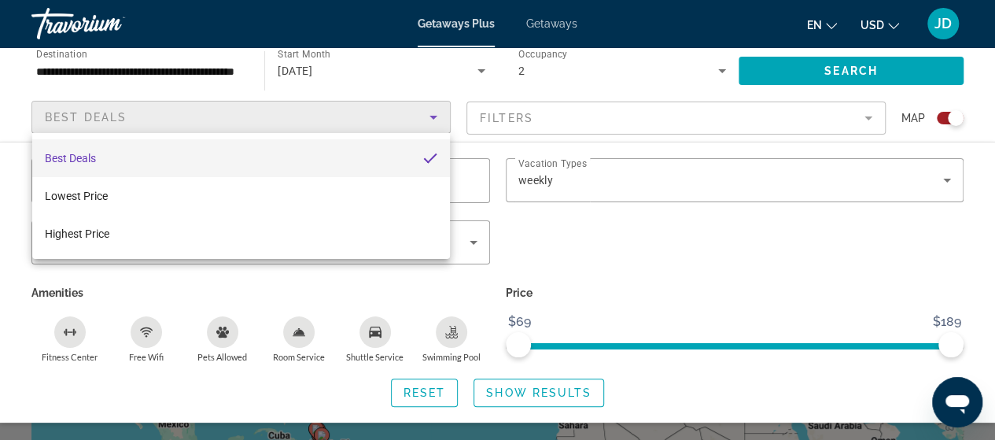
click at [386, 68] on div at bounding box center [497, 220] width 995 height 440
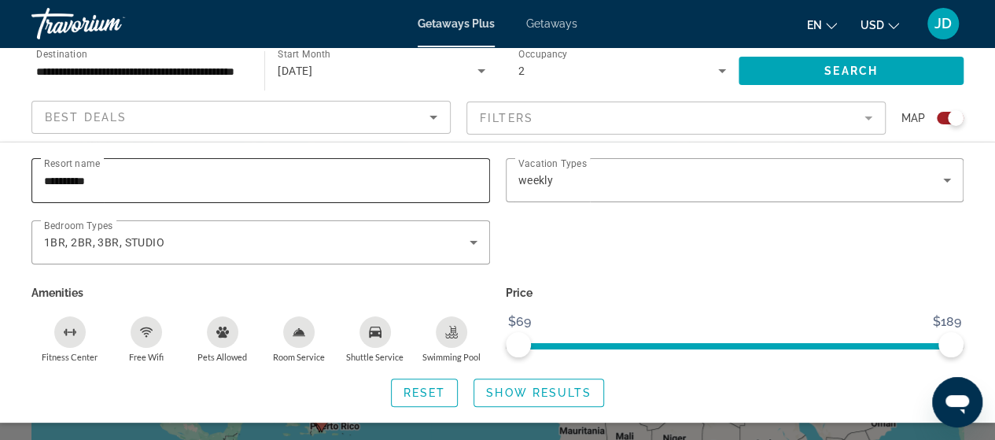
scroll to position [20, 0]
click at [558, 26] on span "Getaways" at bounding box center [551, 23] width 51 height 13
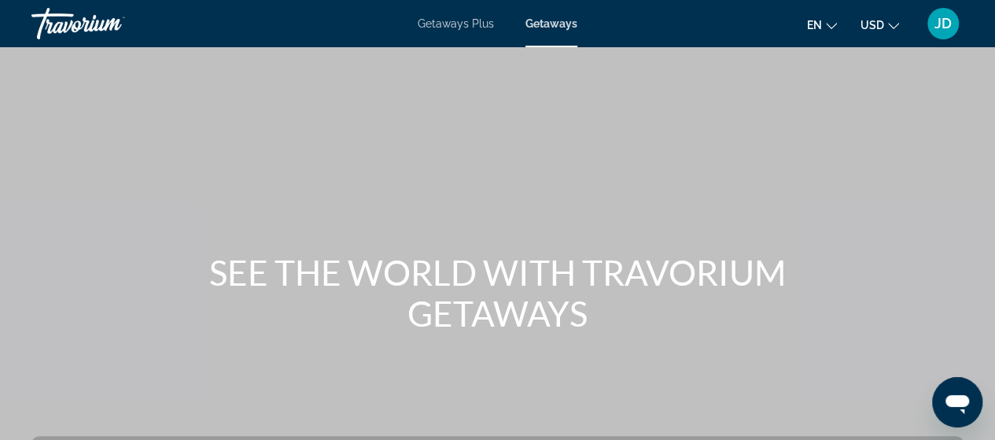
click at [555, 23] on span "Getaways" at bounding box center [551, 23] width 52 height 13
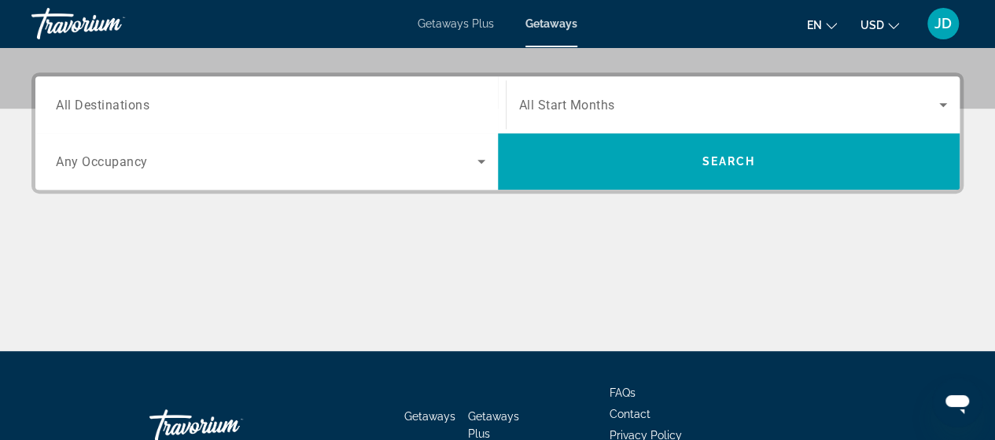
scroll to position [392, 0]
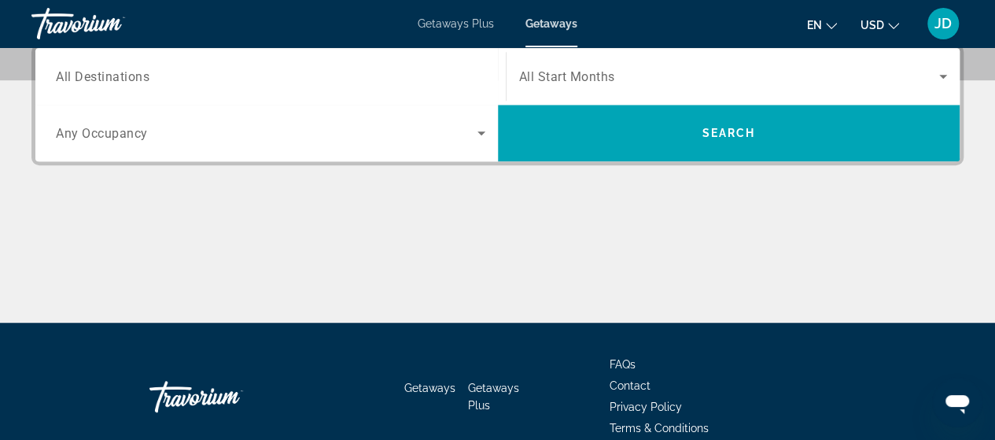
click at [167, 77] on input "Destination All Destinations" at bounding box center [270, 77] width 429 height 19
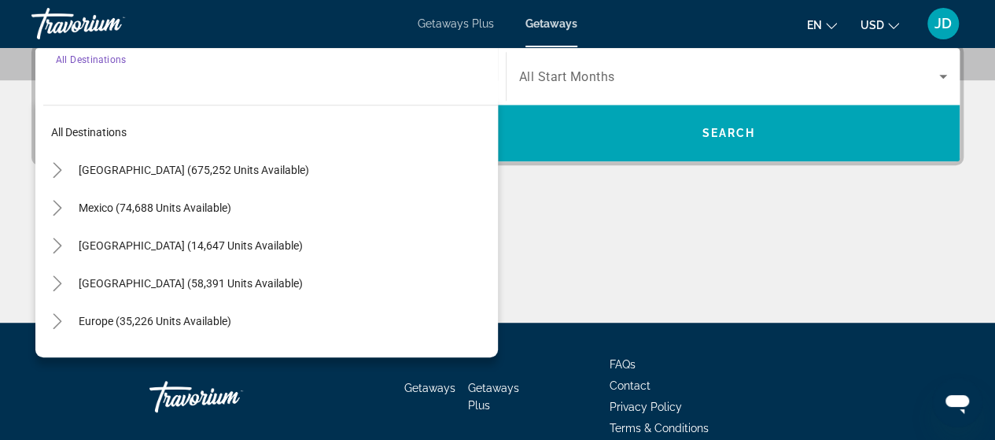
scroll to position [384, 0]
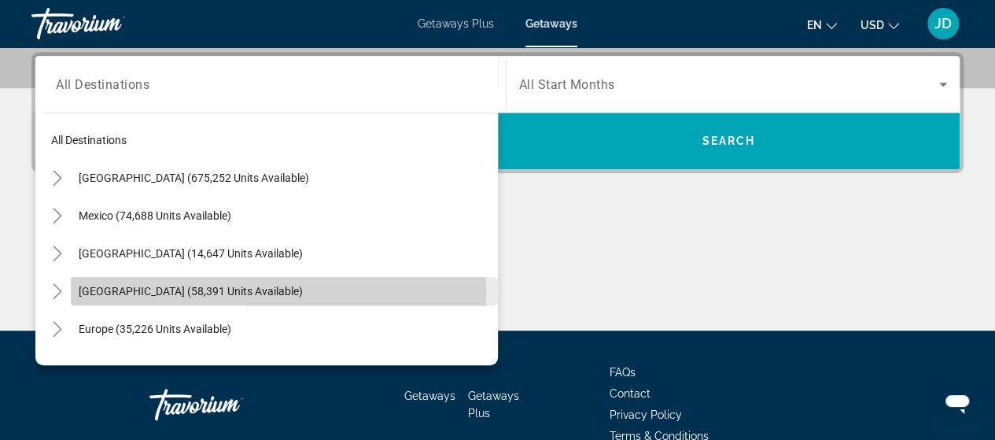
click at [165, 290] on span "[GEOGRAPHIC_DATA] (58,391 units available)" at bounding box center [191, 291] width 224 height 13
type input "**********"
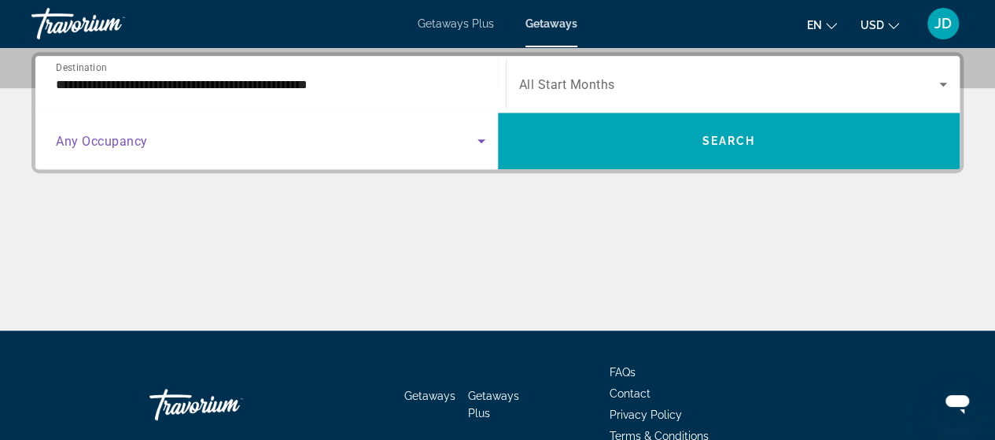
click at [478, 139] on icon "Search widget" at bounding box center [481, 141] width 8 height 4
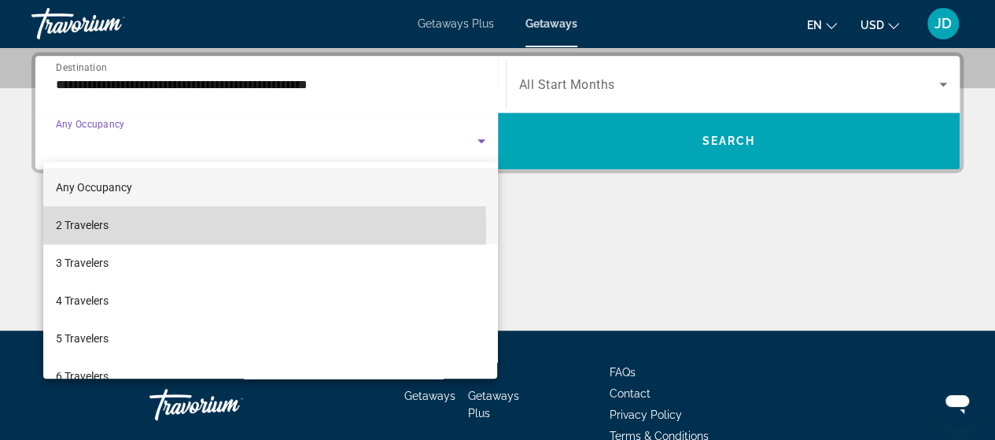
click at [81, 228] on span "2 Travelers" at bounding box center [82, 224] width 53 height 19
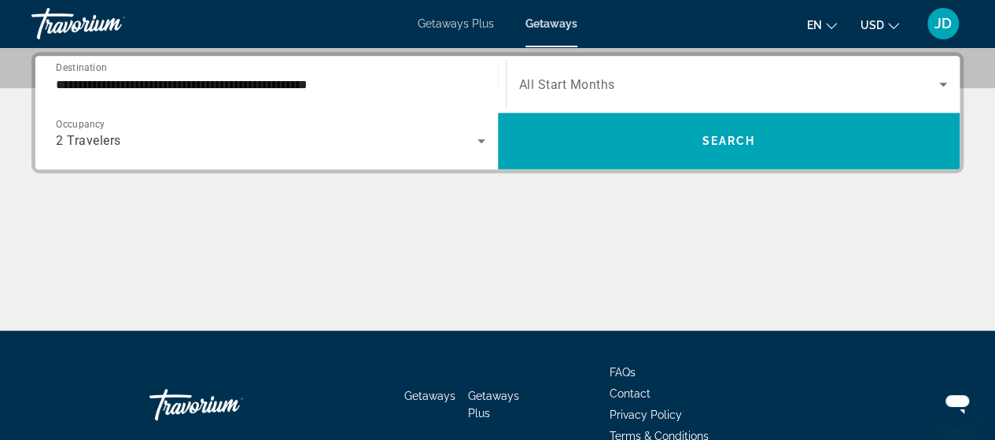
click at [595, 81] on span "All Start Months" at bounding box center [567, 84] width 96 height 15
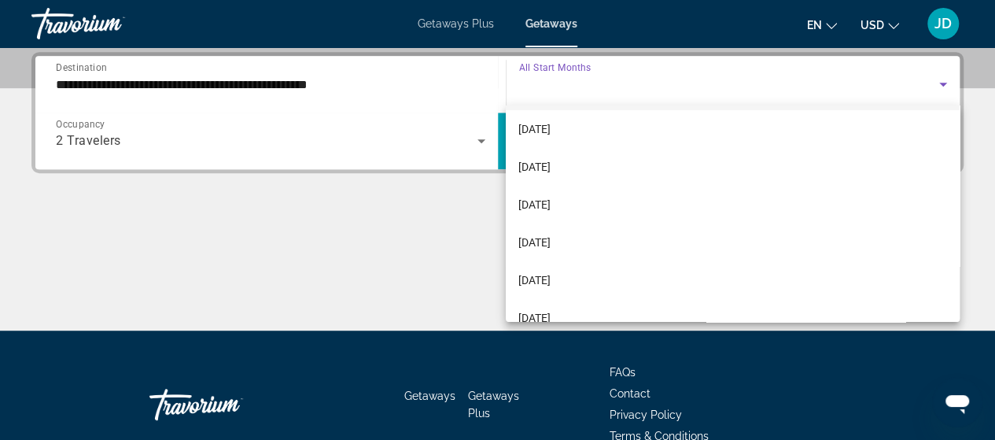
scroll to position [52, 0]
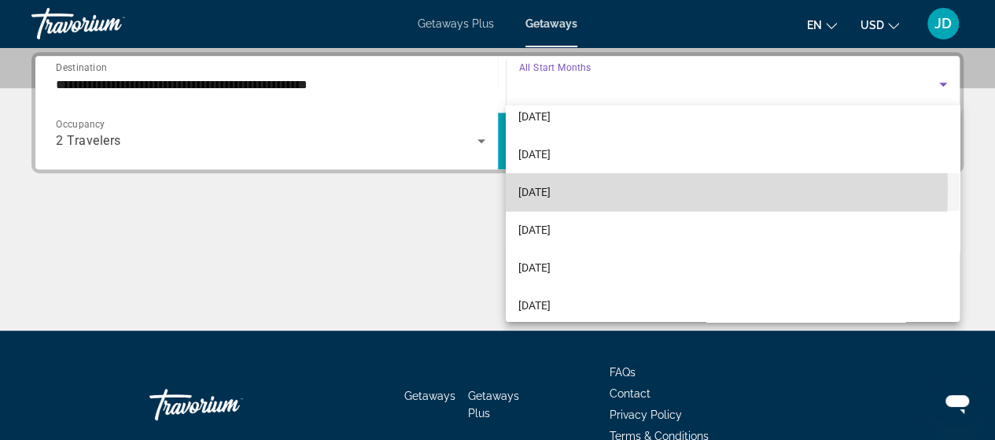
click at [548, 190] on span "[DATE]" at bounding box center [534, 191] width 32 height 19
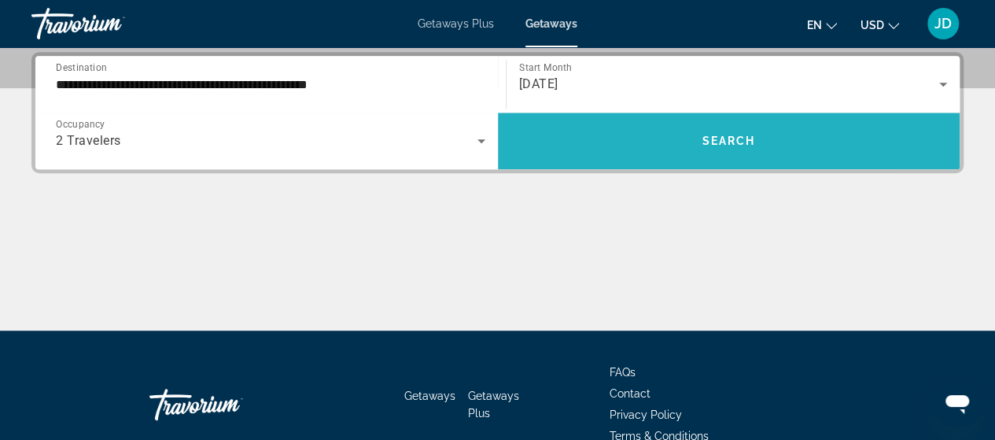
click at [730, 142] on span "Search" at bounding box center [728, 140] width 53 height 13
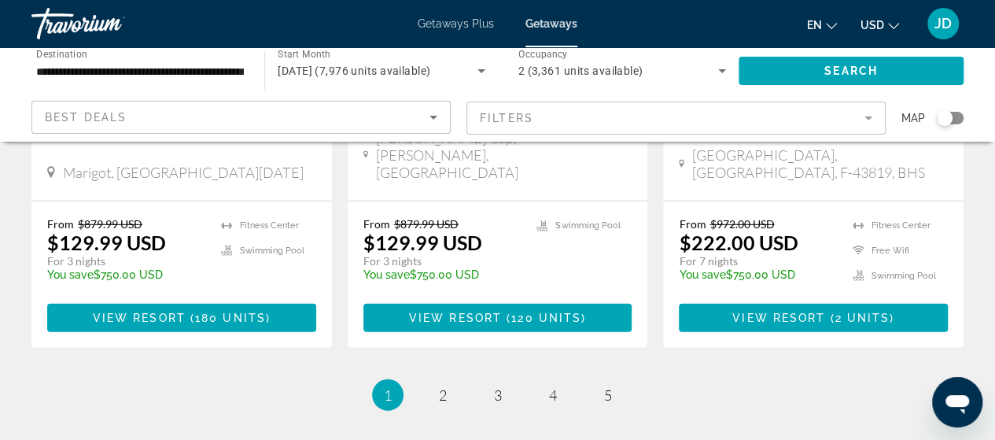
scroll to position [2204, 0]
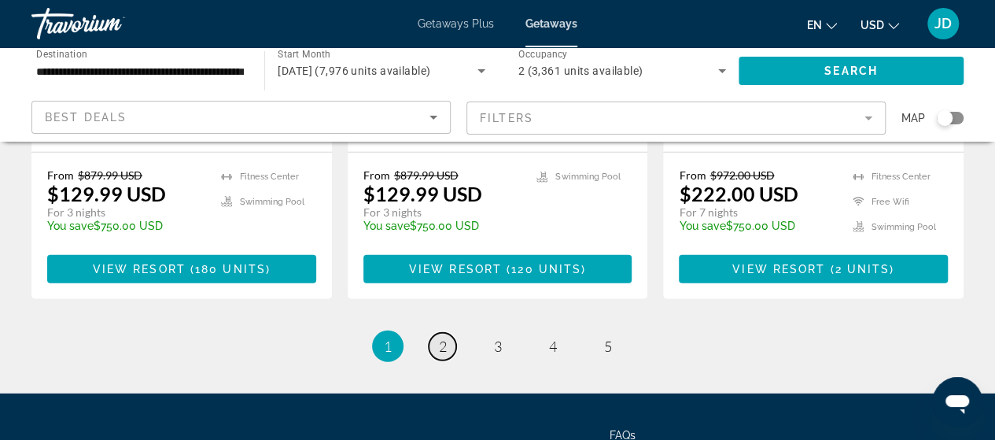
click at [443, 337] on span "2" at bounding box center [443, 345] width 8 height 17
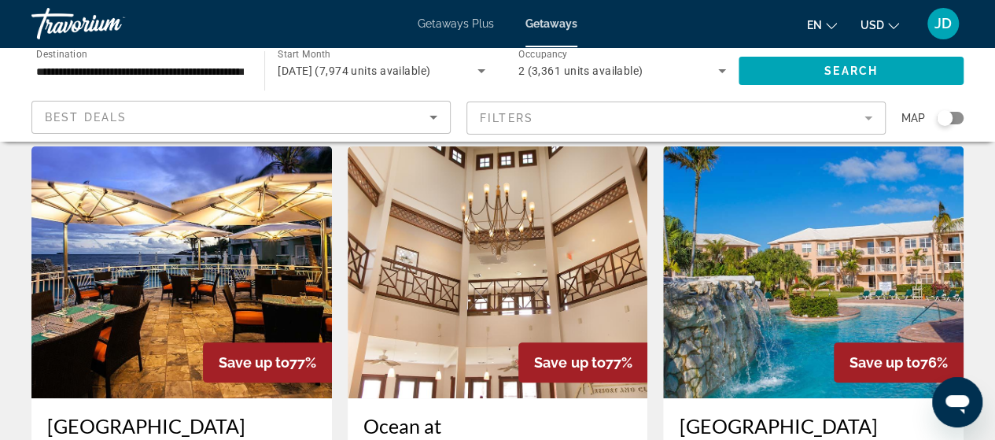
scroll to position [46, 0]
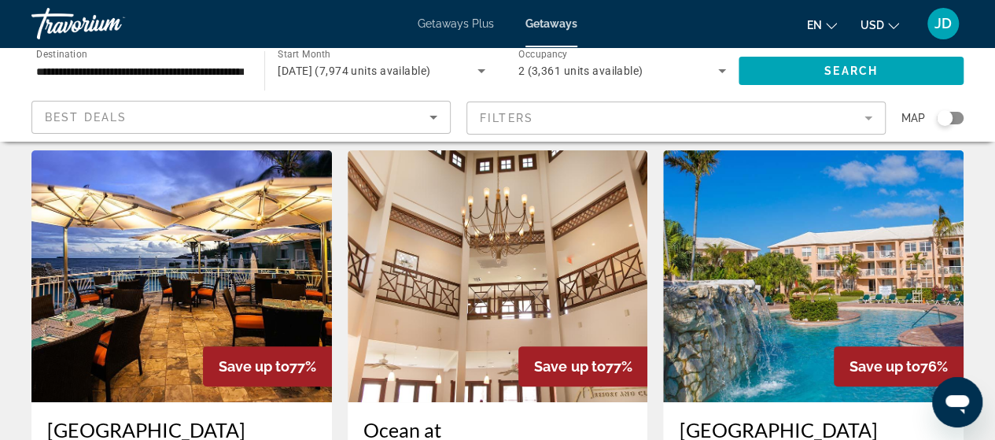
click at [160, 282] on img "Main content" at bounding box center [181, 276] width 300 height 252
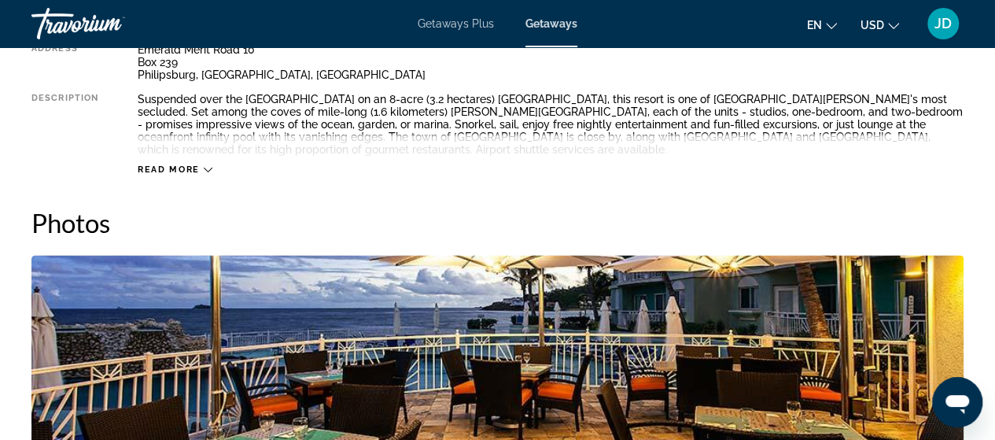
scroll to position [906, 0]
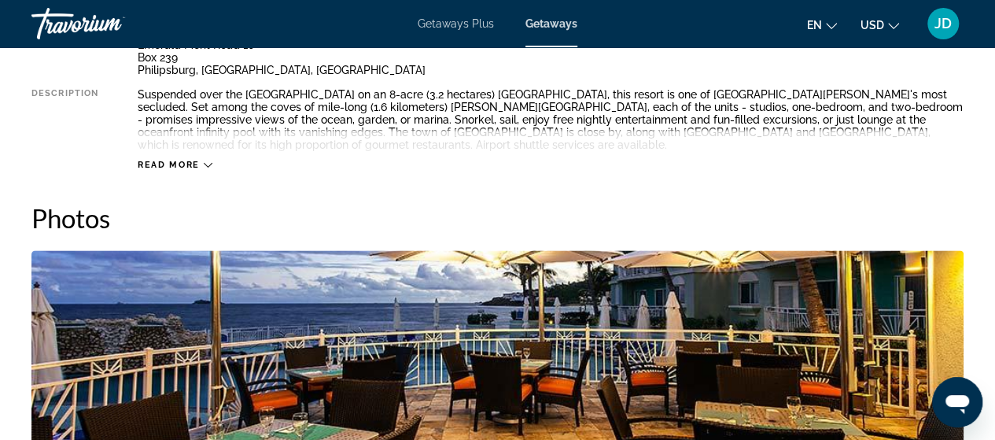
click at [209, 165] on icon "Main content" at bounding box center [208, 164] width 9 height 9
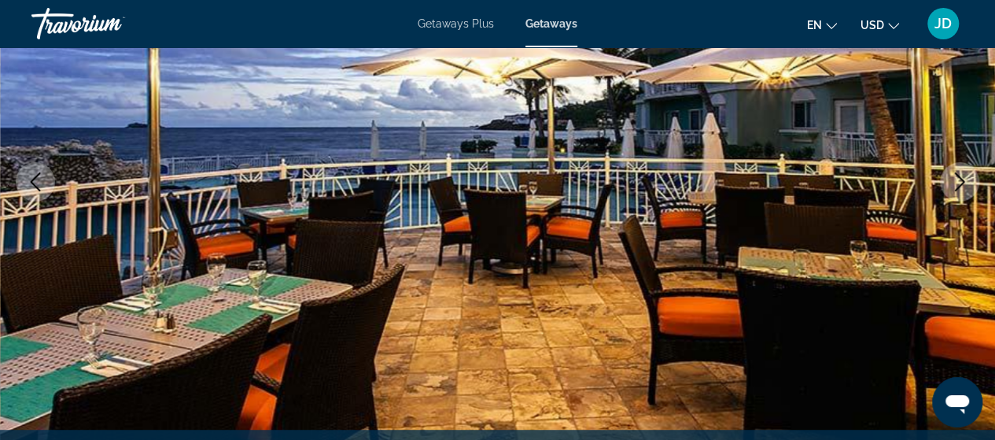
scroll to position [196, 0]
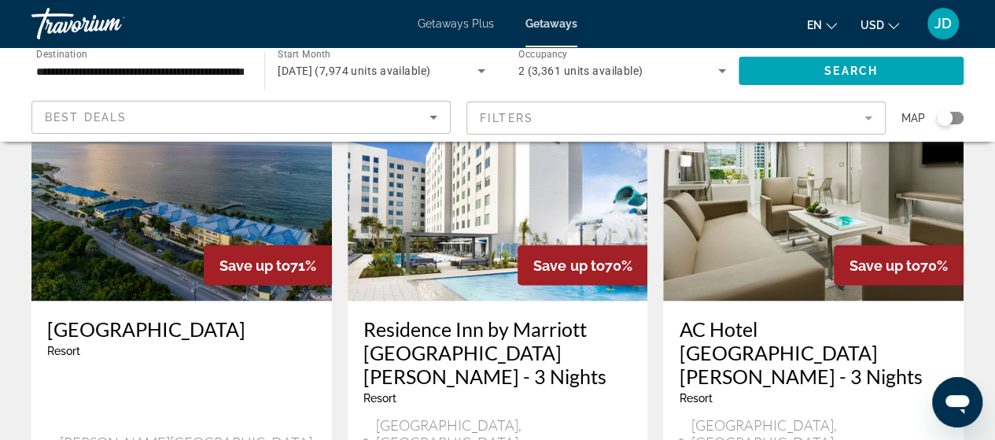
scroll to position [1708, 0]
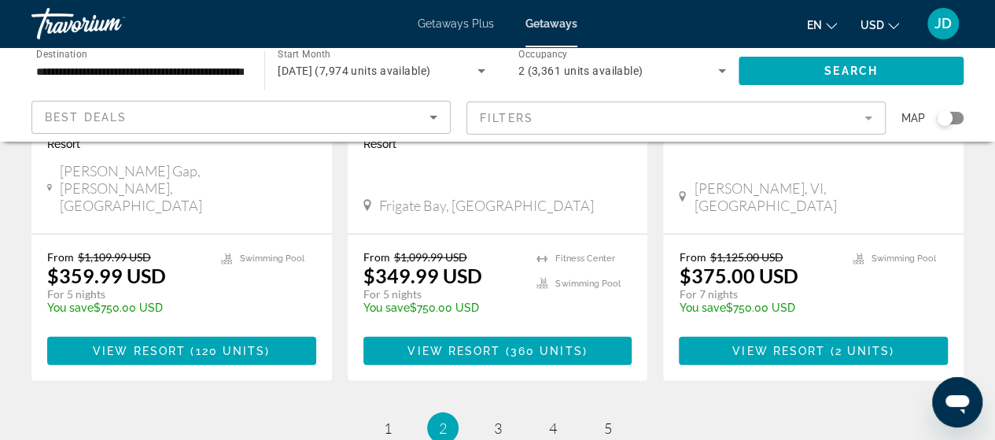
scroll to position [2256, 0]
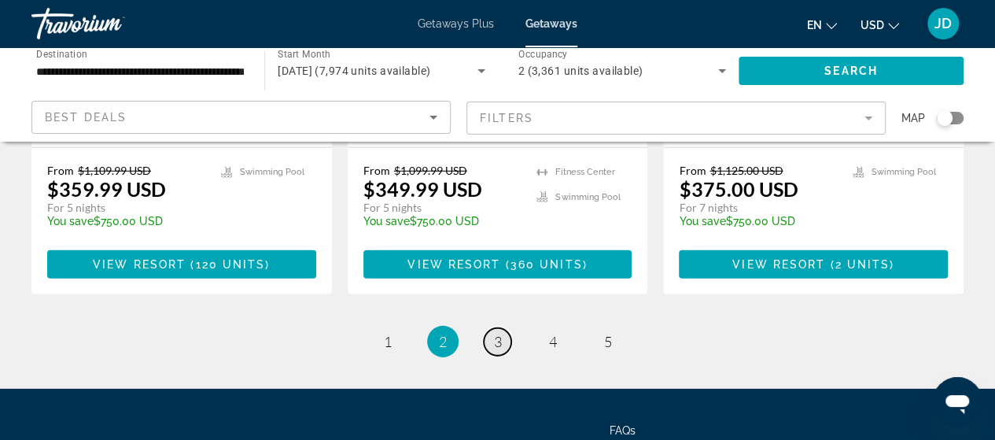
click at [496, 333] on span "3" at bounding box center [498, 341] width 8 height 17
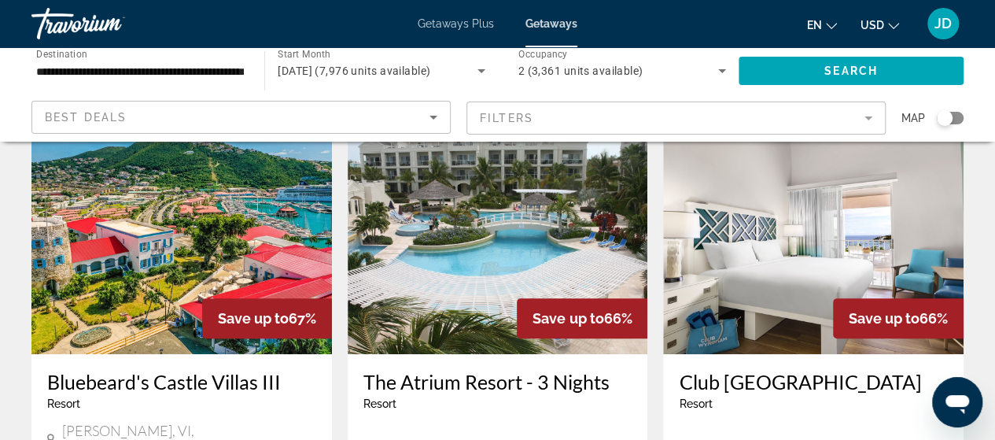
scroll to position [63, 0]
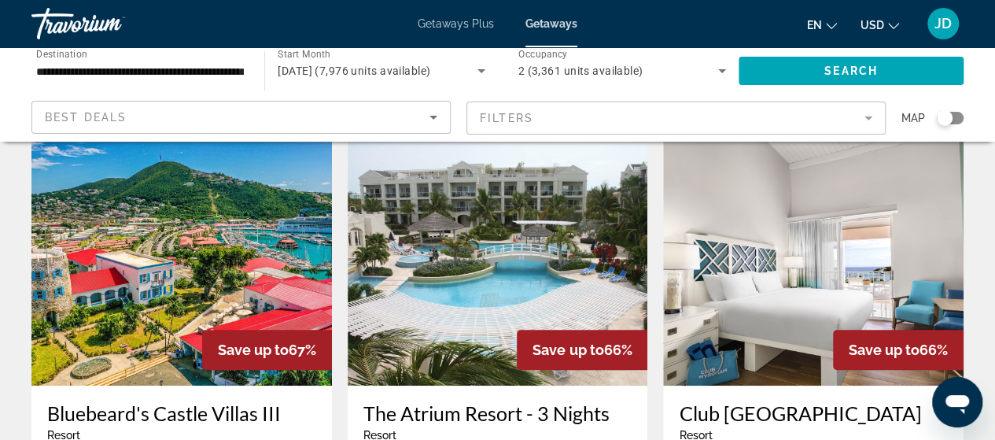
click at [498, 284] on img "Main content" at bounding box center [498, 260] width 300 height 252
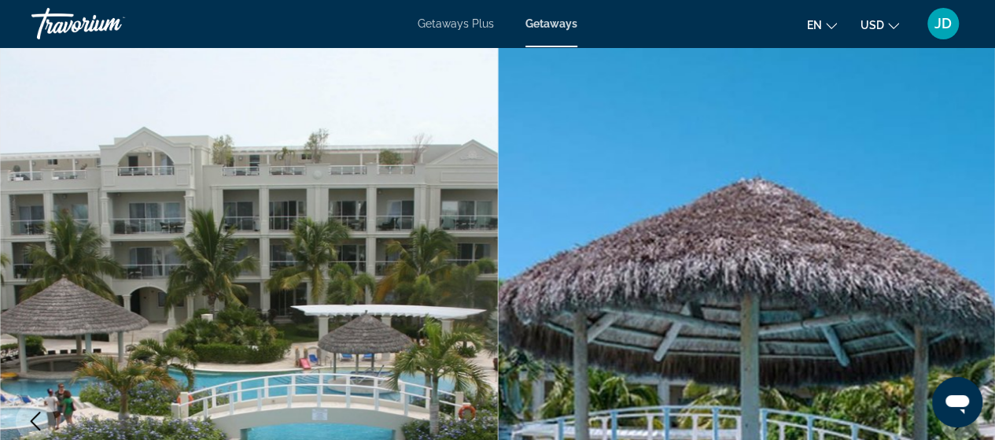
click at [466, 27] on span "Getaways Plus" at bounding box center [456, 23] width 76 height 13
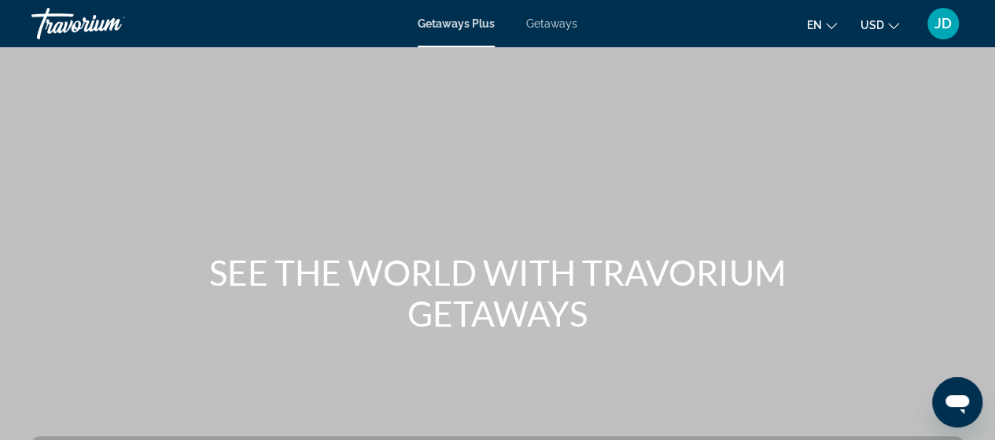
click at [548, 26] on span "Getaways" at bounding box center [551, 23] width 51 height 13
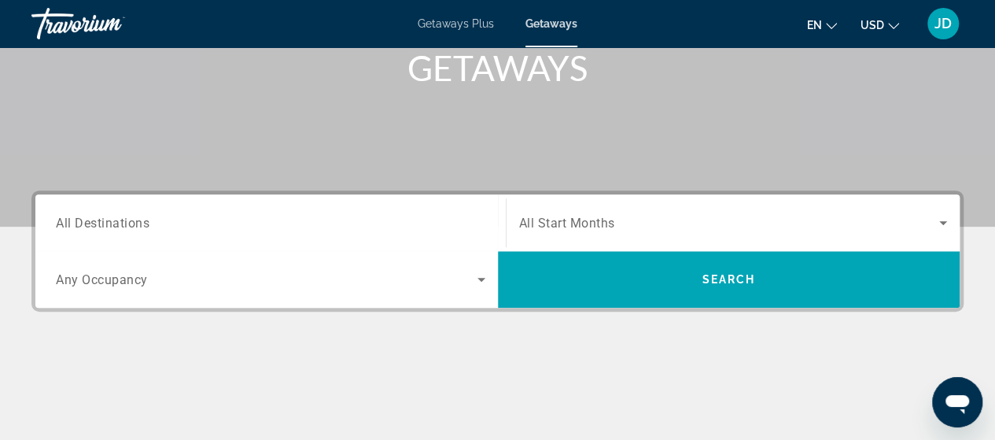
scroll to position [254, 0]
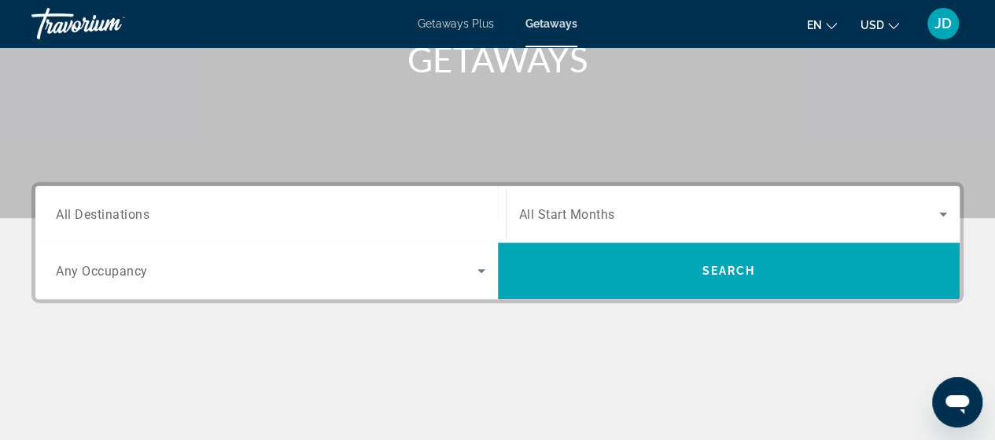
click at [99, 212] on span "All Destinations" at bounding box center [103, 213] width 94 height 15
click at [99, 212] on input "Destination All Destinations" at bounding box center [270, 214] width 429 height 19
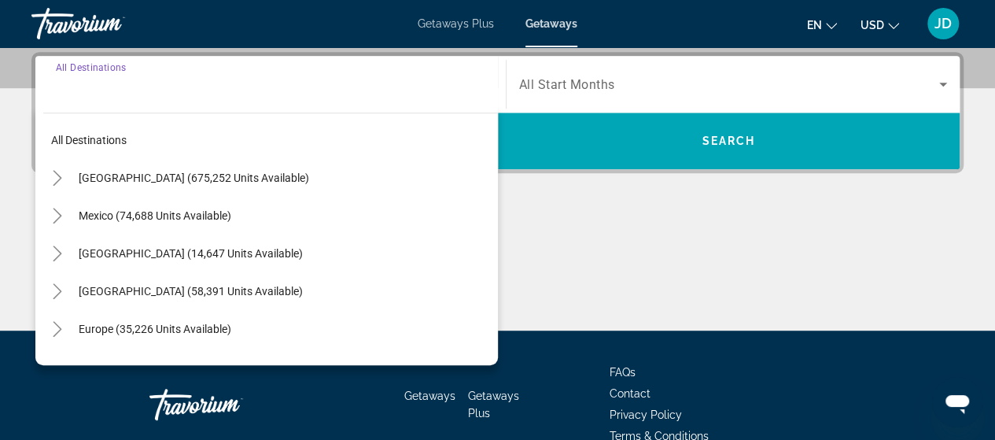
scroll to position [384, 0]
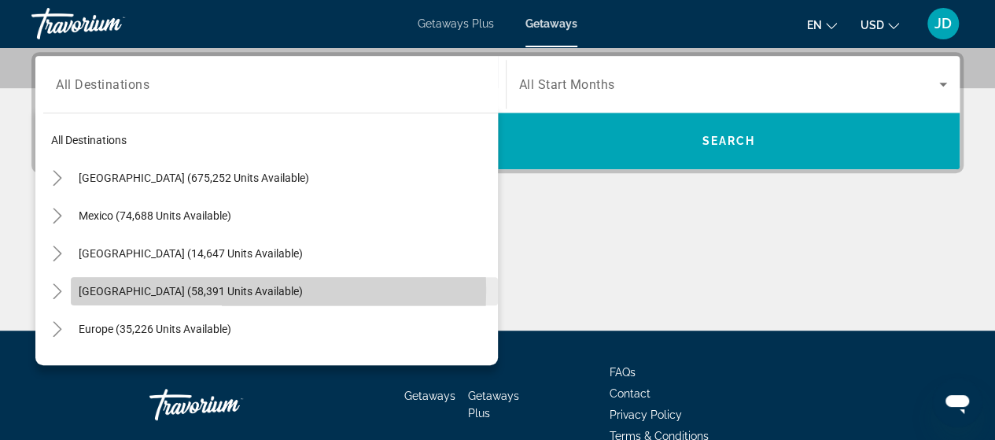
click at [153, 289] on span "[GEOGRAPHIC_DATA] (58,391 units available)" at bounding box center [191, 291] width 224 height 13
type input "**********"
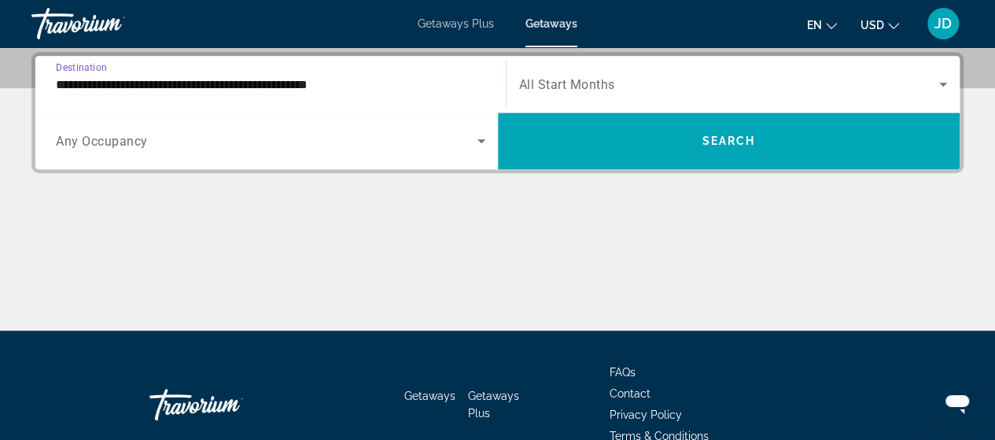
click at [482, 138] on icon "Search widget" at bounding box center [481, 140] width 19 height 19
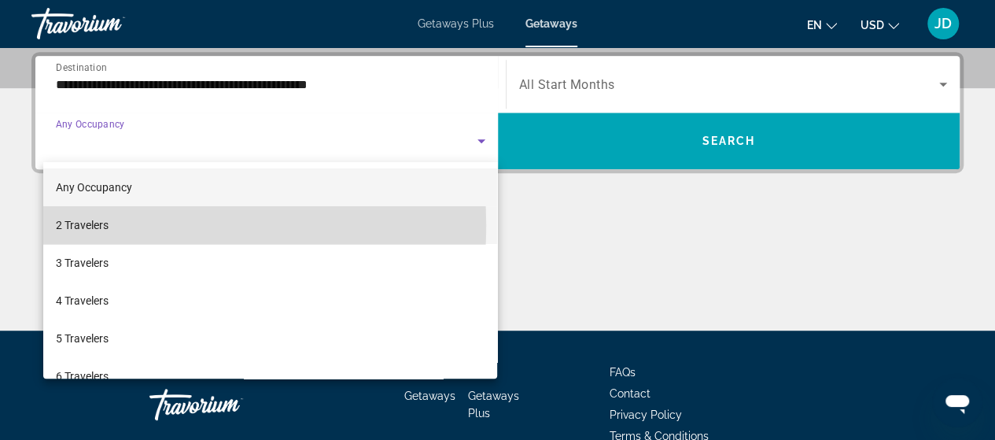
click at [101, 225] on span "2 Travelers" at bounding box center [82, 224] width 53 height 19
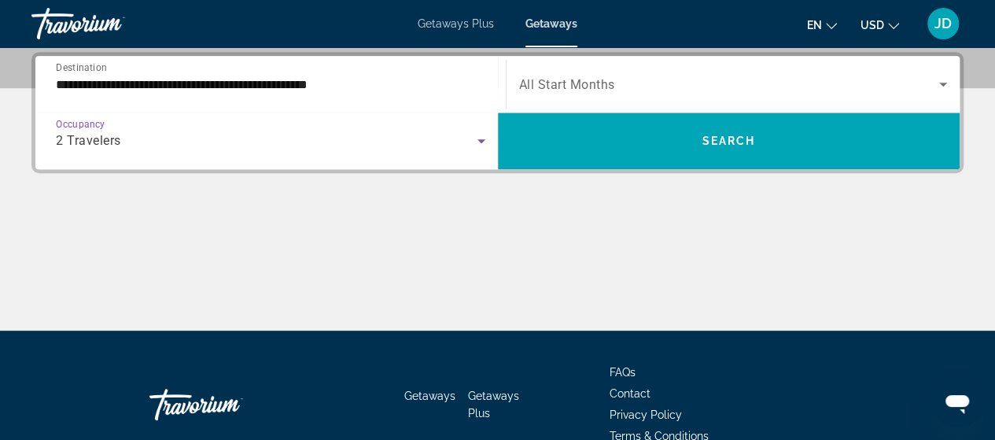
click at [941, 83] on icon "Search widget" at bounding box center [943, 85] width 8 height 4
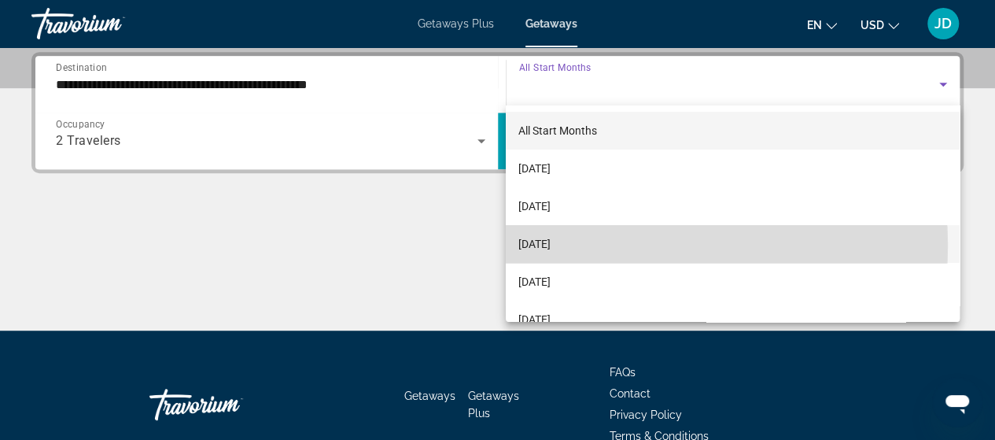
click at [551, 245] on span "[DATE]" at bounding box center [534, 243] width 32 height 19
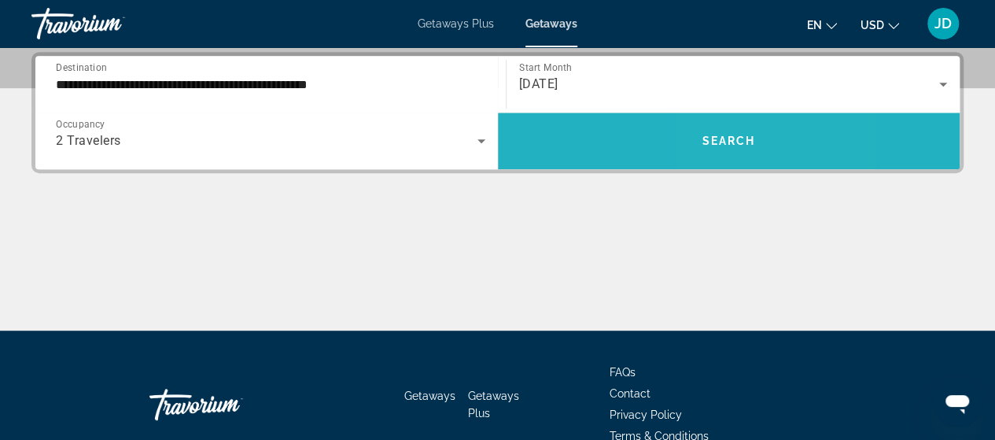
click at [719, 134] on span "Search" at bounding box center [728, 140] width 53 height 13
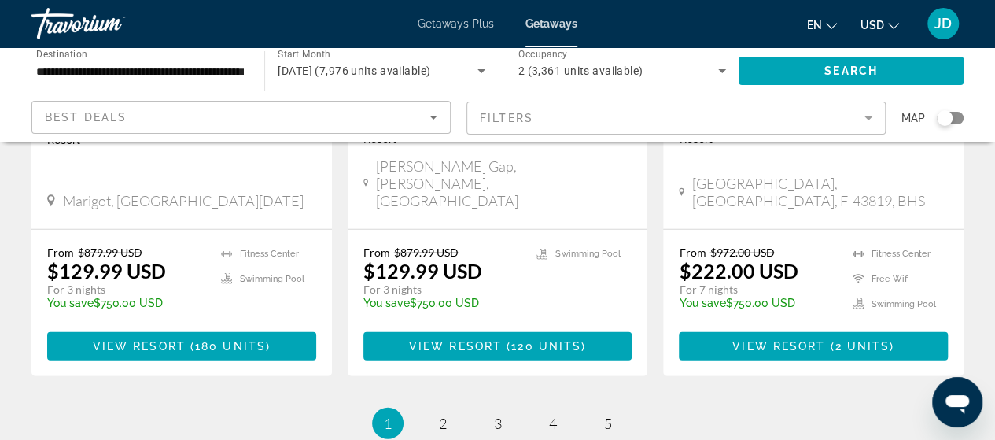
scroll to position [2202, 0]
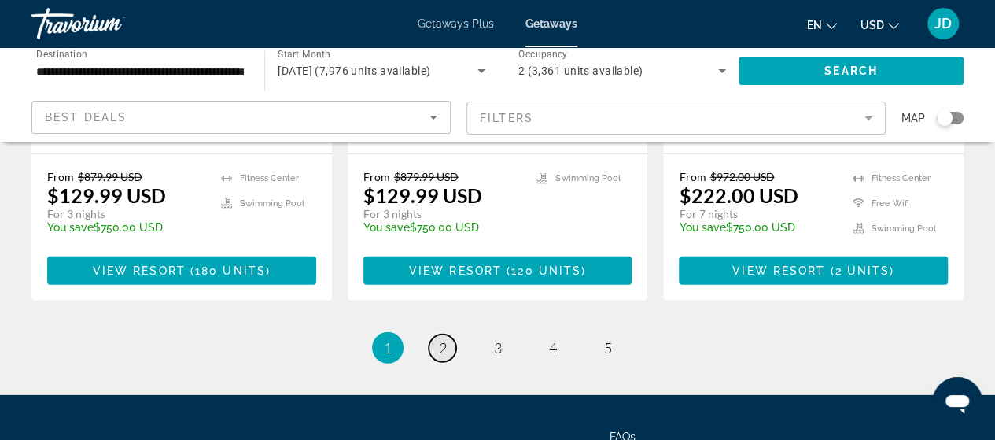
click at [444, 339] on span "2" at bounding box center [443, 347] width 8 height 17
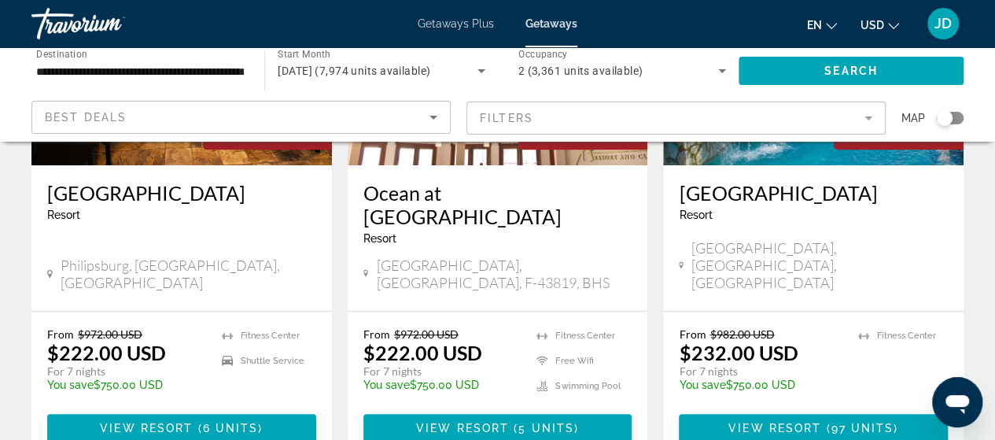
scroll to position [242, 0]
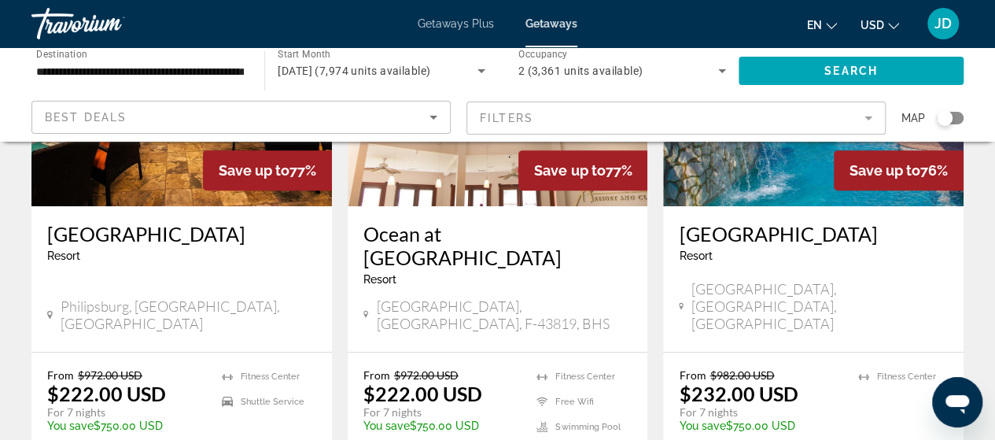
click at [868, 117] on mat-form-field "Filters" at bounding box center [675, 117] width 419 height 33
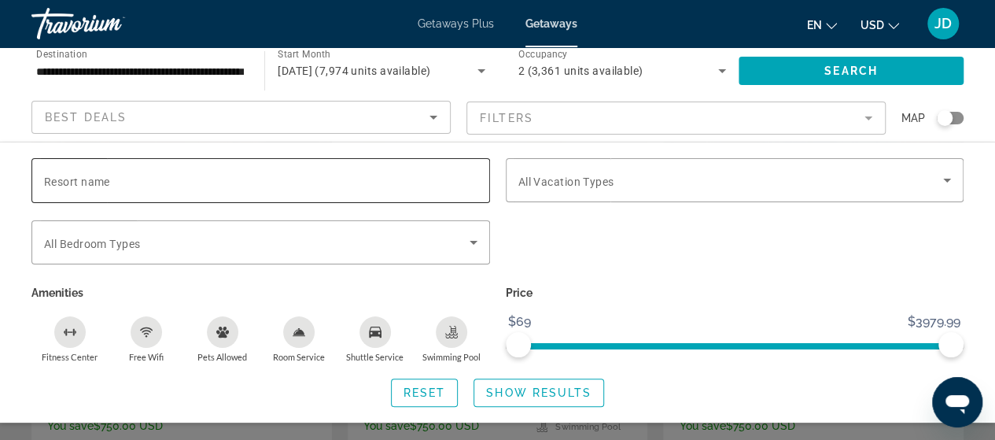
click at [66, 175] on span "Resort name" at bounding box center [77, 181] width 66 height 13
click at [66, 175] on input "Resort name" at bounding box center [260, 180] width 433 height 19
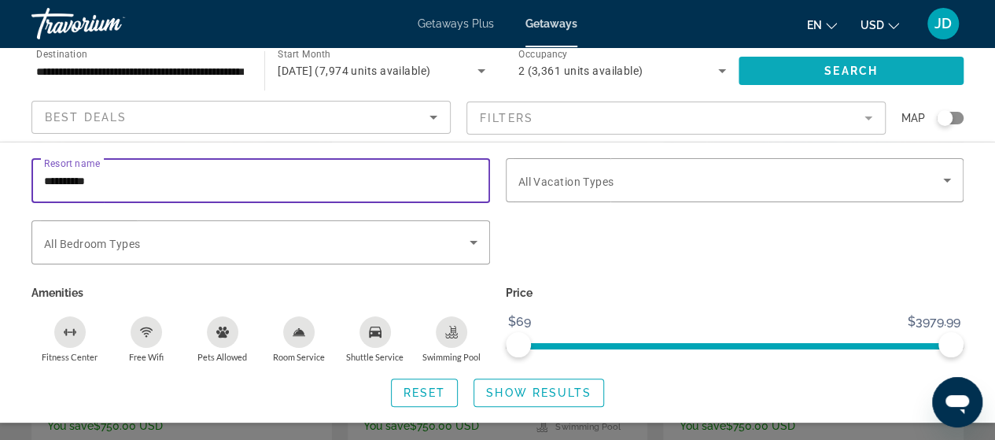
type input "**********"
click at [842, 67] on span "Search" at bounding box center [850, 70] width 53 height 13
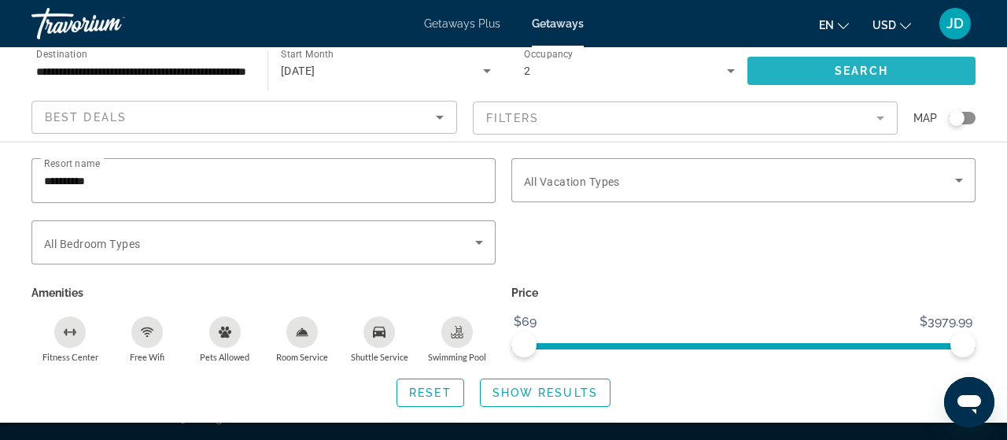
click at [838, 70] on span "Search" at bounding box center [860, 70] width 53 height 13
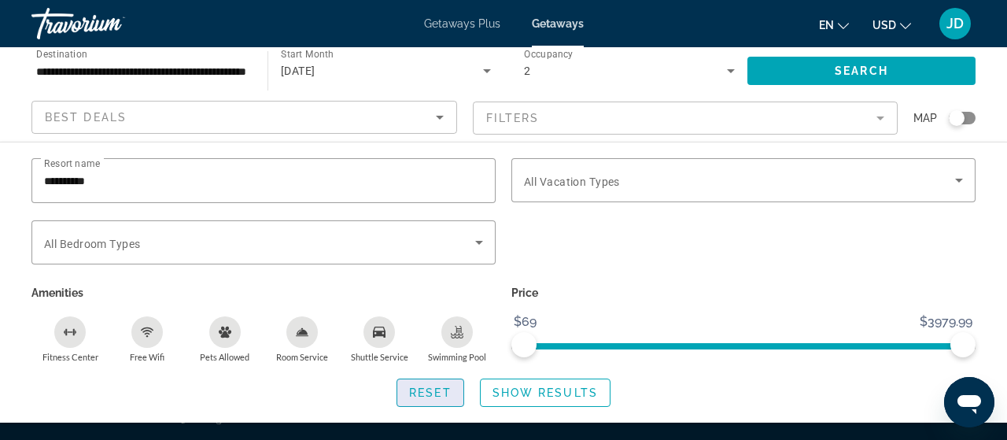
click at [436, 394] on span "Reset" at bounding box center [430, 392] width 42 height 13
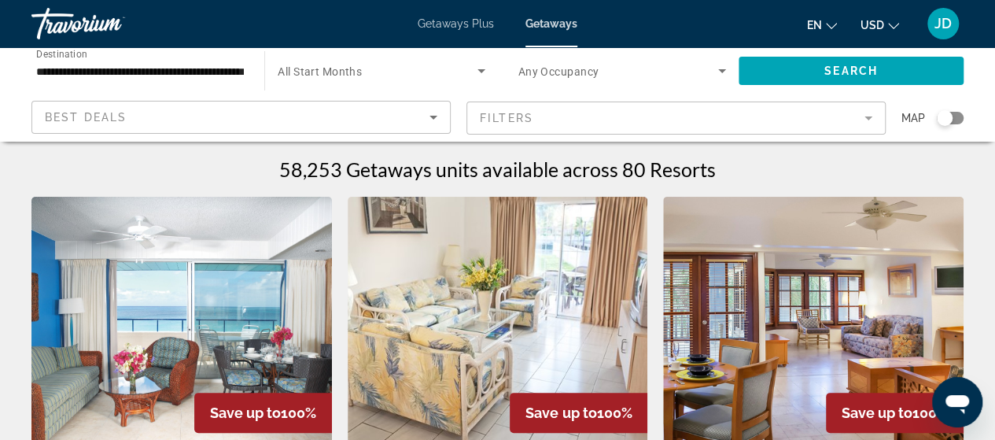
click at [102, 116] on span "Best Deals" at bounding box center [86, 117] width 82 height 13
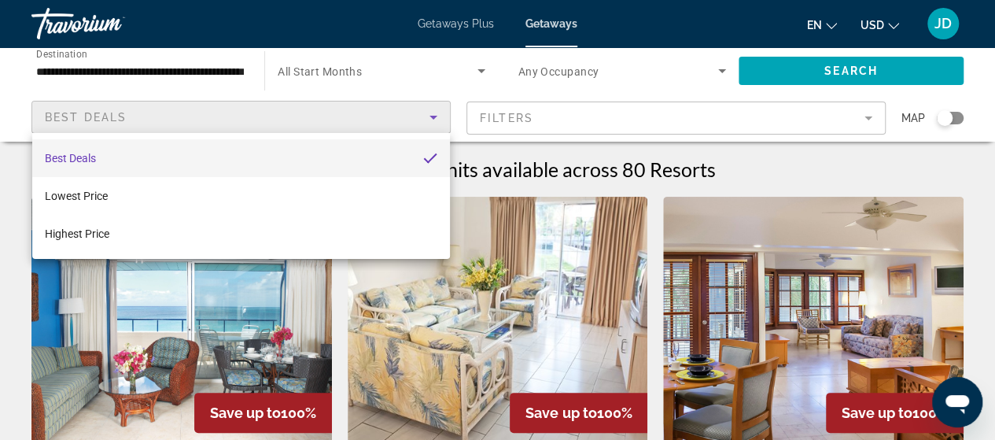
click at [22, 94] on div at bounding box center [497, 220] width 995 height 440
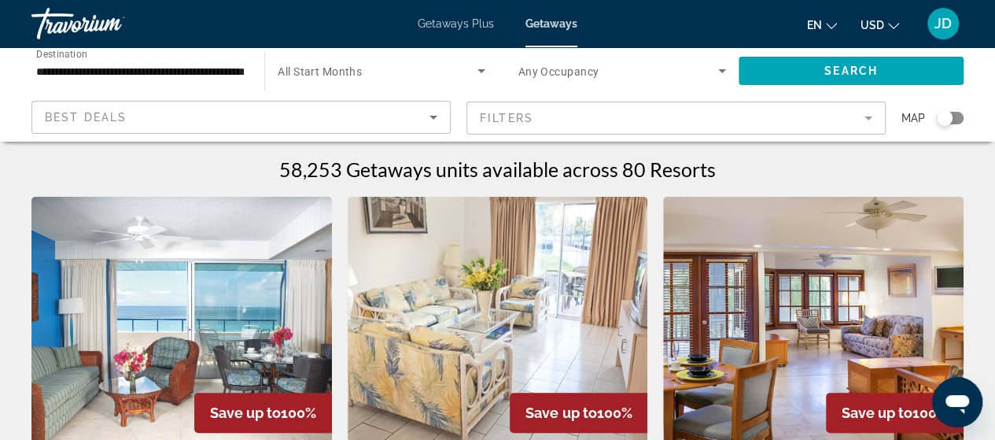
click at [484, 120] on mat-form-field "Filters" at bounding box center [675, 117] width 419 height 33
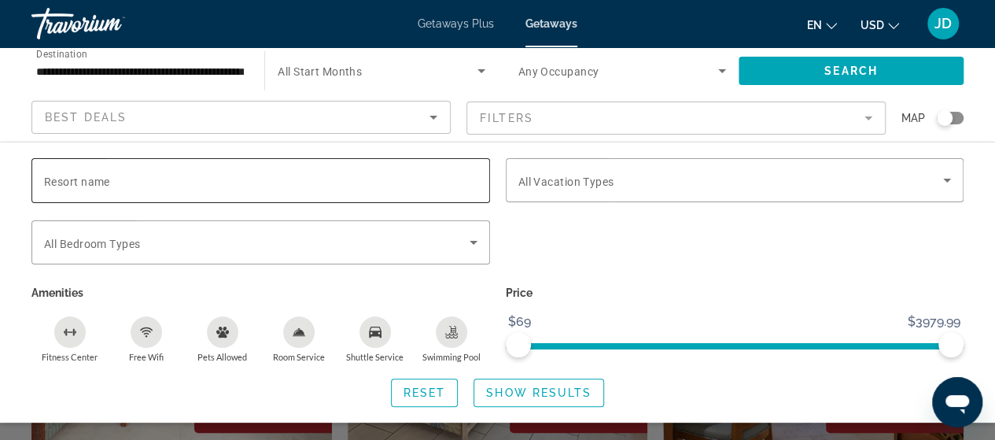
click at [102, 186] on input "Resort name" at bounding box center [260, 180] width 433 height 19
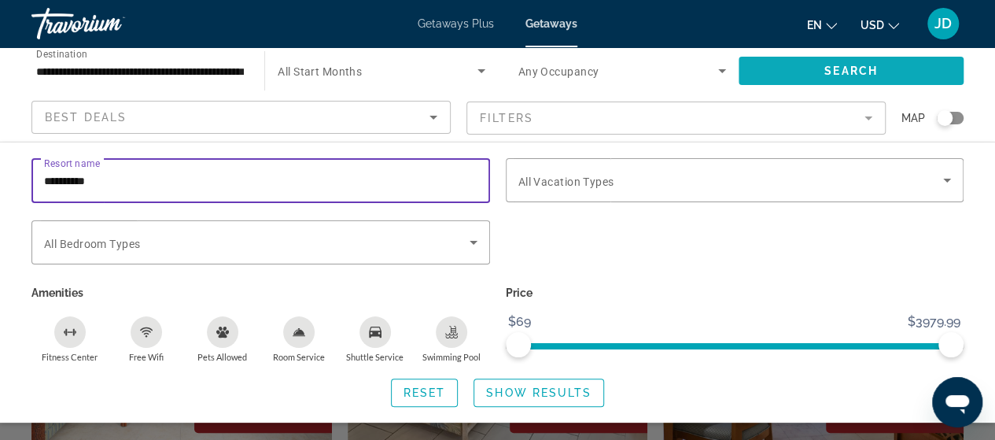
type input "**********"
click at [842, 74] on span "Search" at bounding box center [850, 70] width 53 height 13
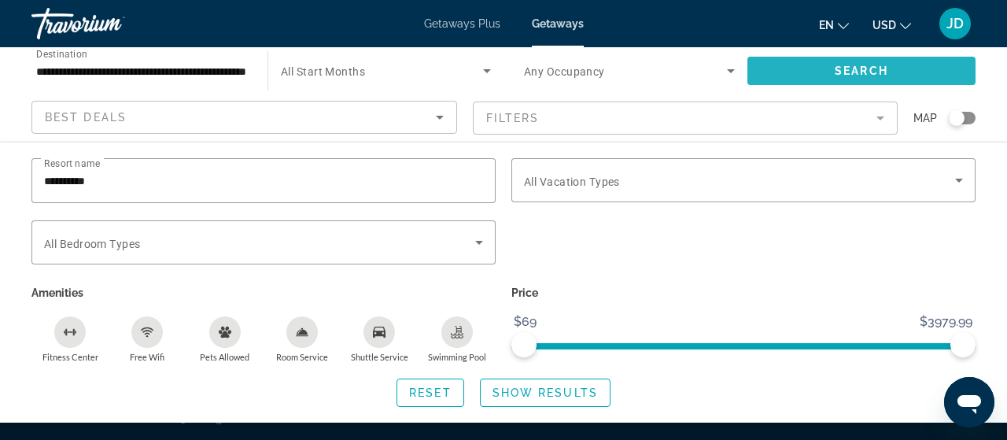
click at [867, 70] on span "Search" at bounding box center [860, 70] width 53 height 13
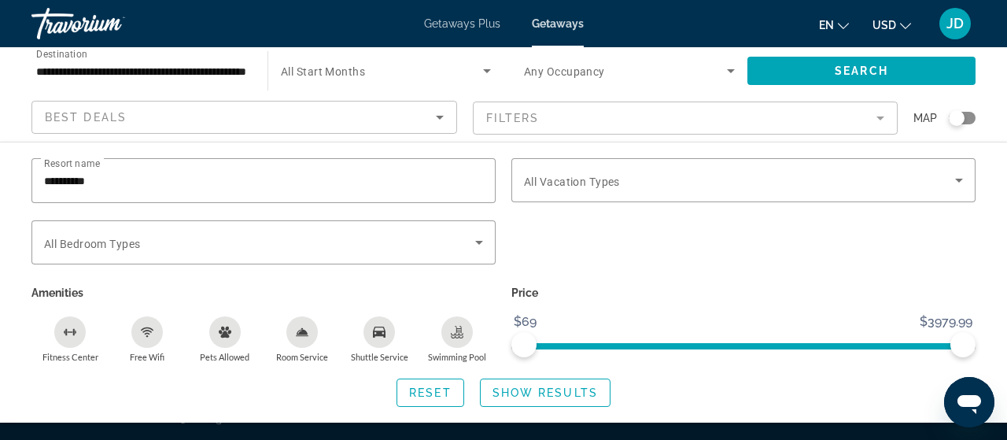
click at [472, 23] on span "Getaways Plus" at bounding box center [462, 23] width 76 height 13
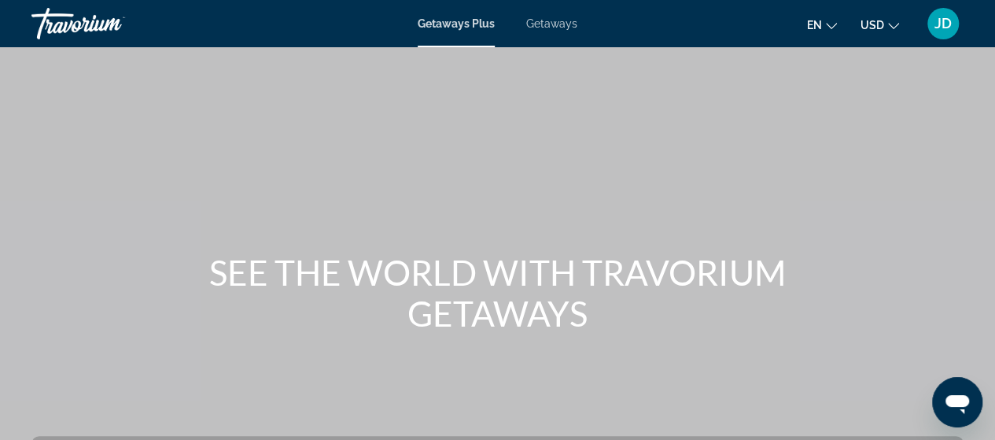
click at [562, 20] on span "Getaways" at bounding box center [551, 23] width 51 height 13
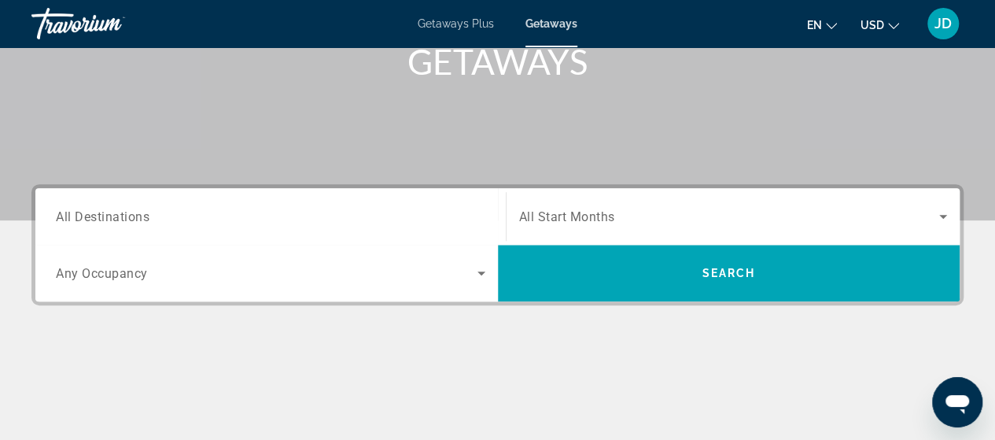
scroll to position [264, 0]
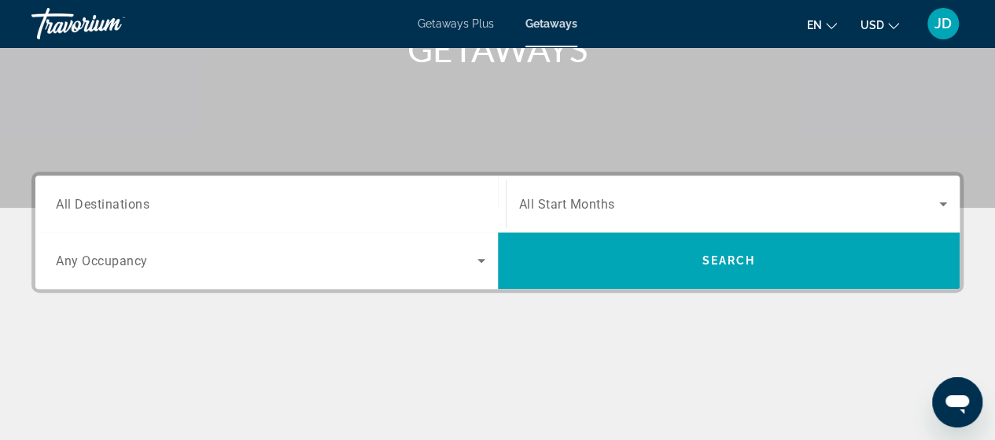
click at [217, 200] on input "Destination All Destinations" at bounding box center [270, 204] width 429 height 19
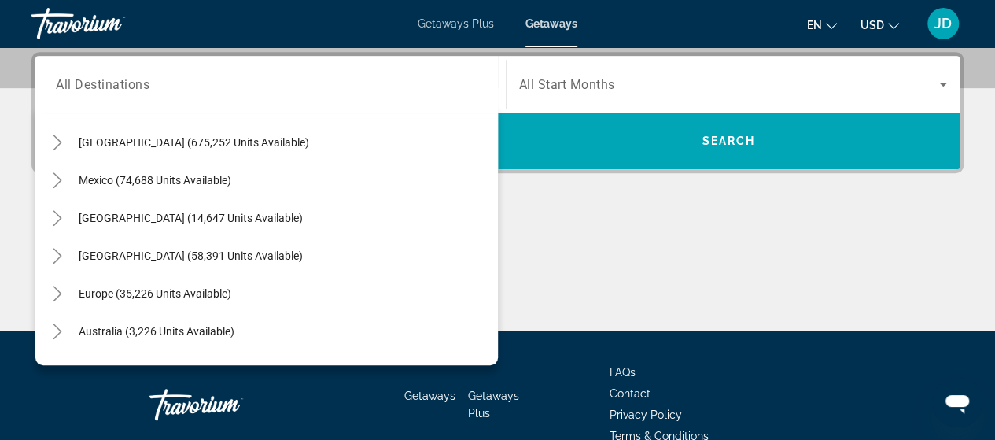
scroll to position [57, 0]
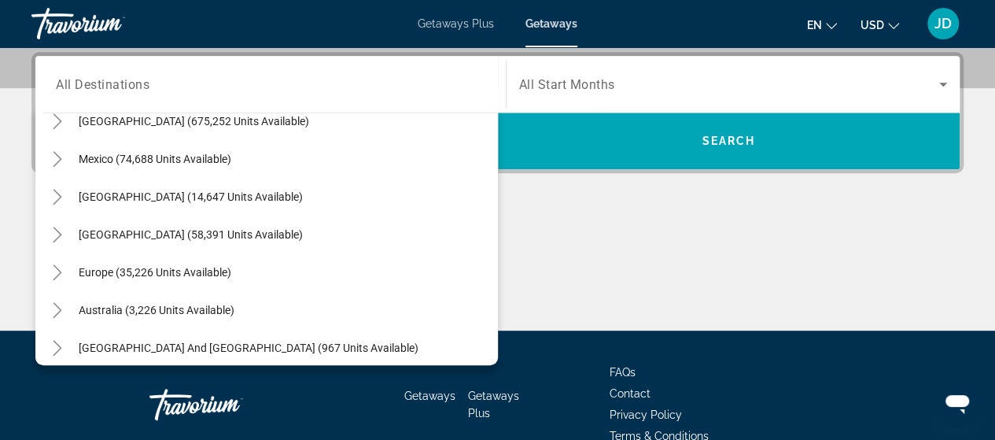
drag, startPoint x: 510, startPoint y: 204, endPoint x: 516, endPoint y: 210, distance: 8.9
click at [516, 210] on div "Destination All Destinations All destinations [GEOGRAPHIC_DATA] (675,252 units …" at bounding box center [497, 191] width 995 height 278
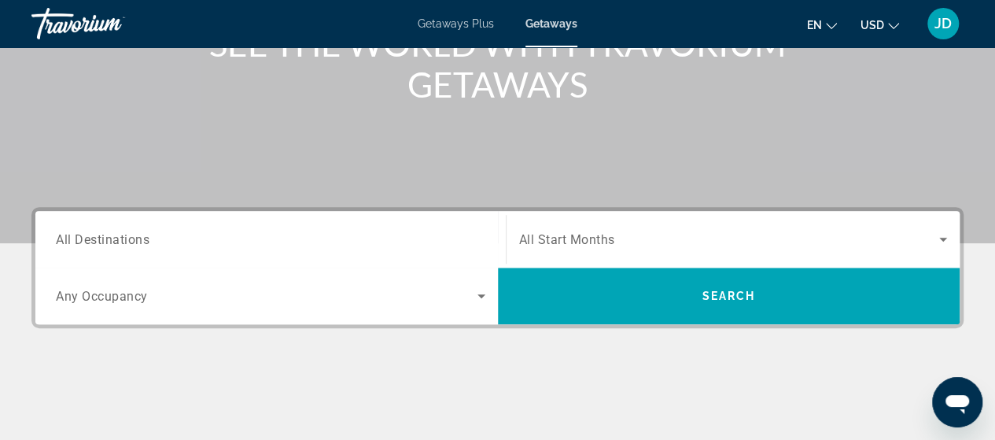
scroll to position [254, 0]
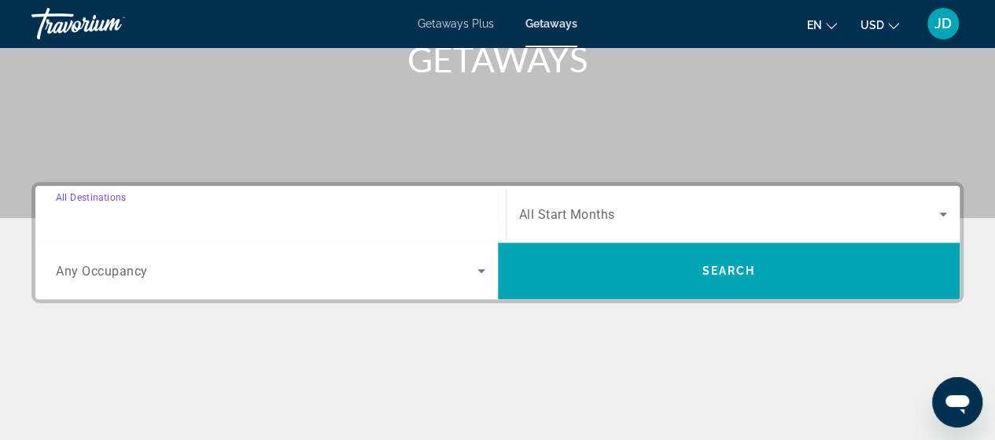
click at [149, 214] on input "Destination All Destinations" at bounding box center [270, 214] width 429 height 19
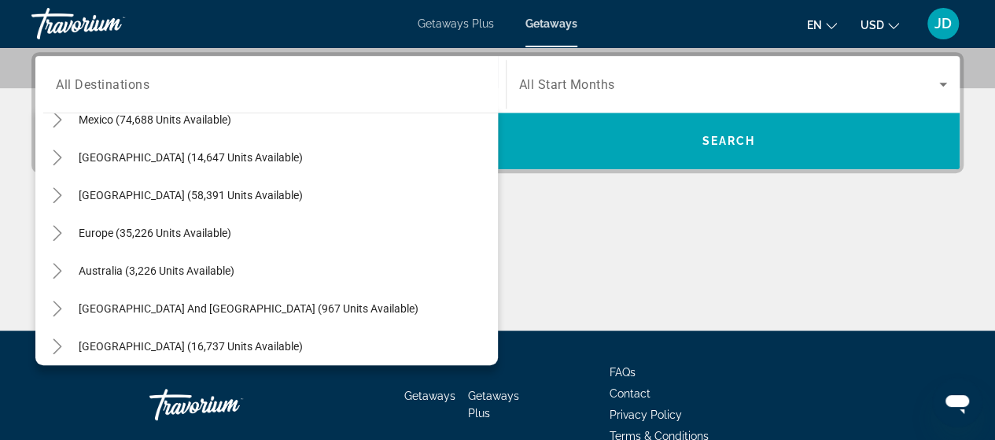
scroll to position [82, 0]
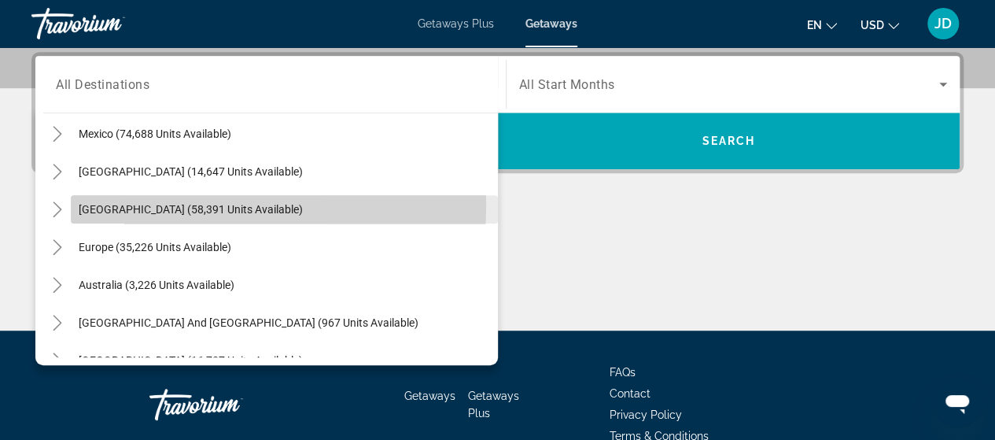
click at [204, 204] on span "[GEOGRAPHIC_DATA] (58,391 units available)" at bounding box center [191, 209] width 224 height 13
type input "**********"
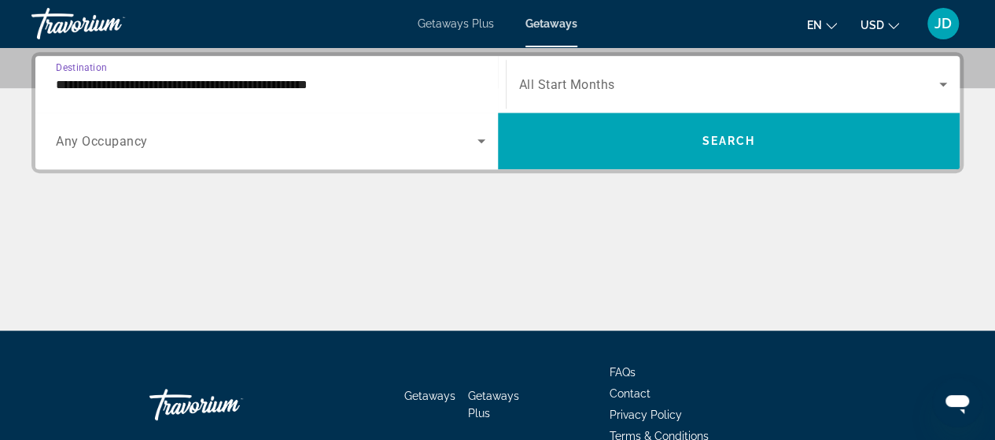
click at [482, 139] on icon "Search widget" at bounding box center [481, 141] width 8 height 4
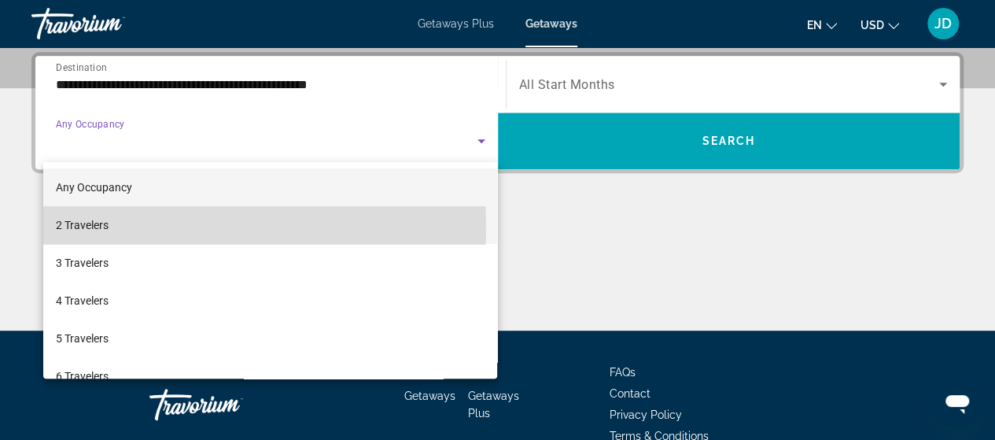
click at [87, 227] on span "2 Travelers" at bounding box center [82, 224] width 53 height 19
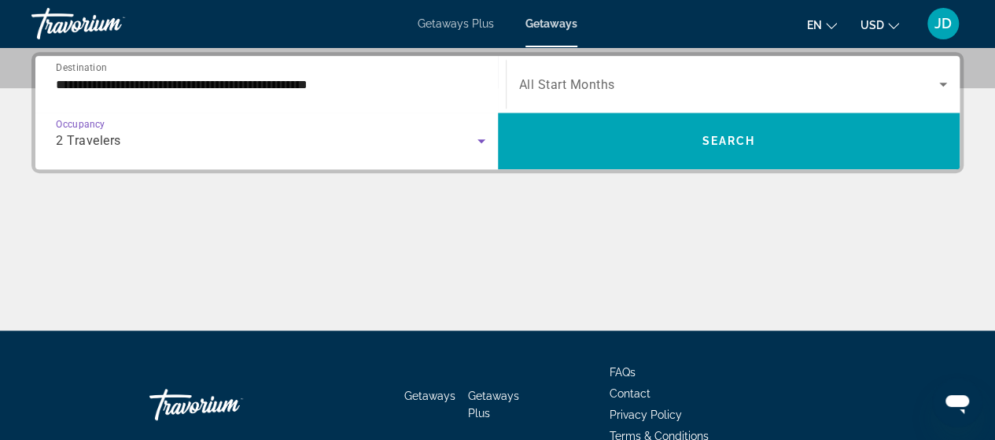
click at [945, 84] on icon "Search widget" at bounding box center [943, 84] width 19 height 19
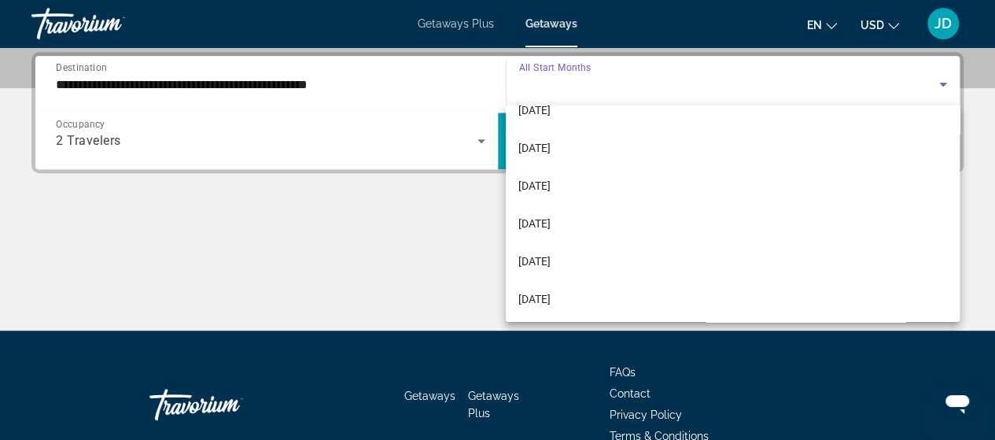
scroll to position [177, 0]
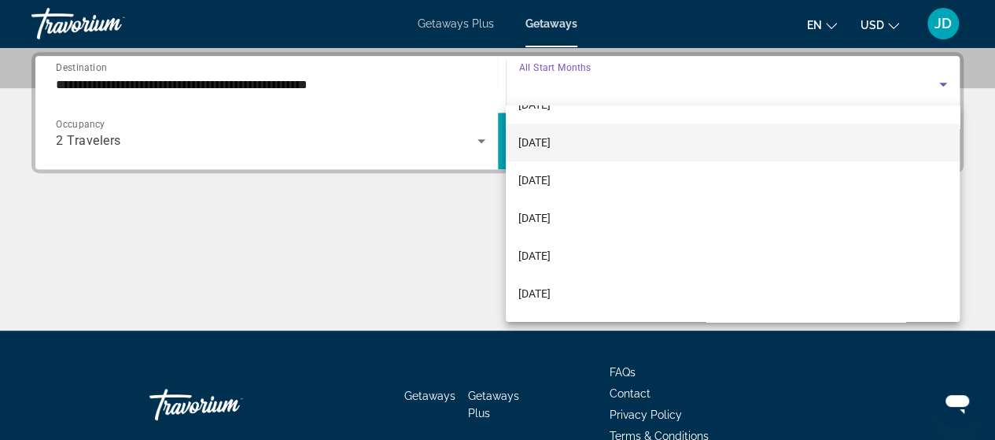
click at [551, 139] on span "[DATE]" at bounding box center [534, 142] width 32 height 19
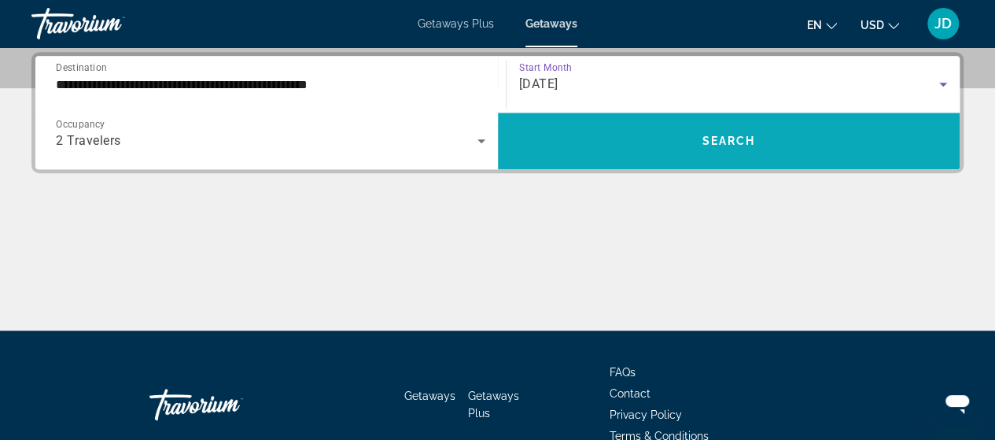
click at [727, 141] on span "Search" at bounding box center [728, 140] width 53 height 13
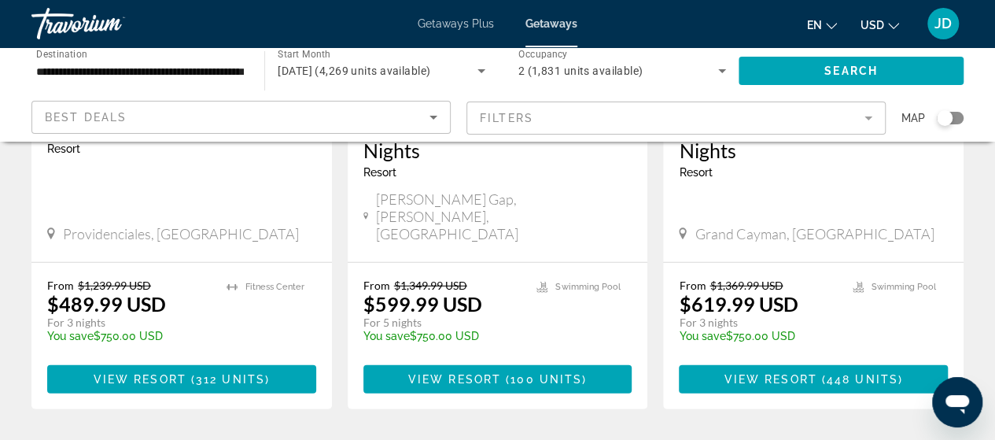
scroll to position [2111, 0]
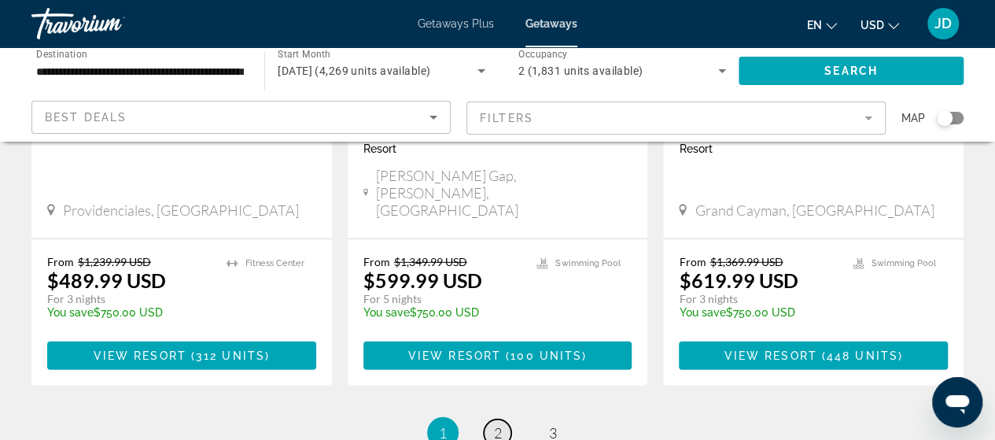
click at [500, 424] on span "2" at bounding box center [498, 432] width 8 height 17
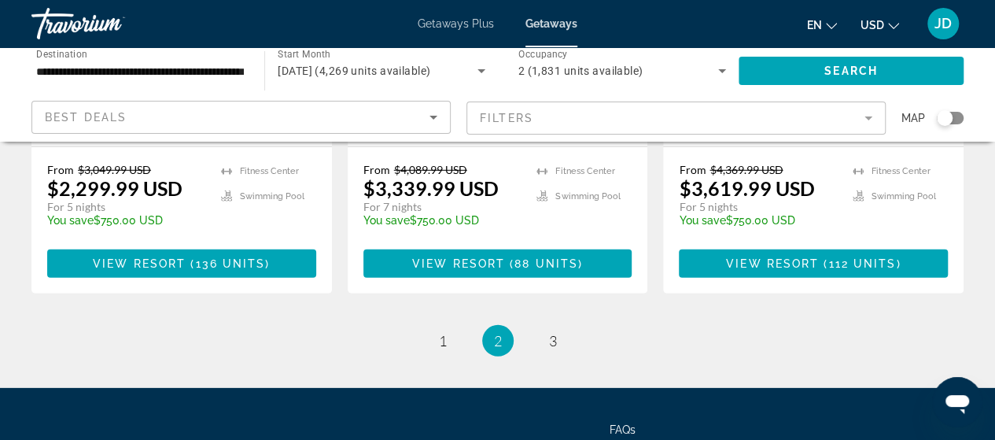
scroll to position [2226, 0]
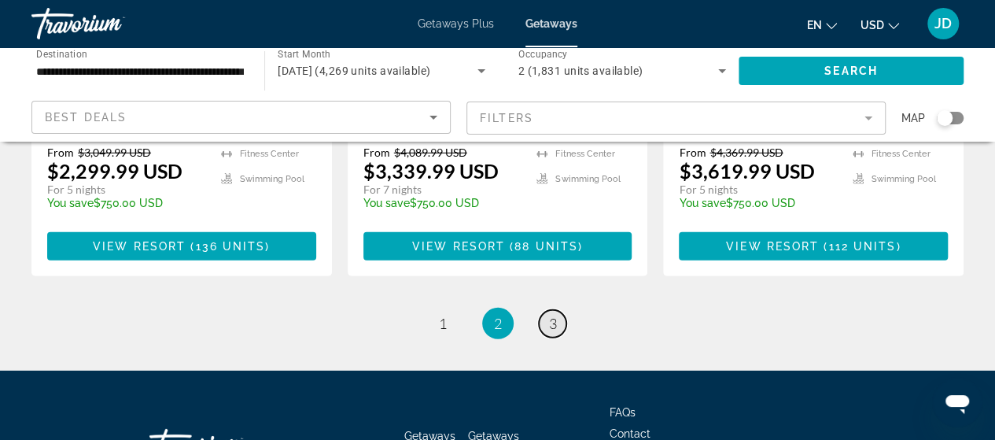
click at [555, 315] on span "3" at bounding box center [553, 323] width 8 height 17
